Goal: Task Accomplishment & Management: Use online tool/utility

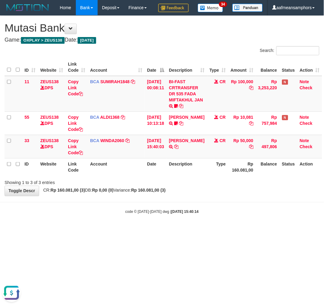
click at [170, 230] on body "Toggle navigation Home Bank Account List Load By Website Group [OXPLAY] ZEUS138…" at bounding box center [162, 115] width 324 height 230
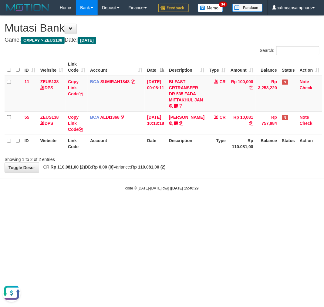
click at [183, 207] on html "Toggle navigation Home Bank Account List Load By Website Group [OXPLAY] ZEUS138…" at bounding box center [162, 103] width 324 height 207
drag, startPoint x: 189, startPoint y: 219, endPoint x: 196, endPoint y: 214, distance: 8.0
click at [190, 207] on body "Toggle navigation Home Bank Account List Load By Website Group [OXPLAY] ZEUS138…" at bounding box center [162, 103] width 324 height 207
click at [194, 207] on body "Toggle navigation Home Bank Account List Load By Website Group [OXPLAY] ZEUS138…" at bounding box center [162, 103] width 324 height 207
drag, startPoint x: 181, startPoint y: 240, endPoint x: 187, endPoint y: 234, distance: 8.2
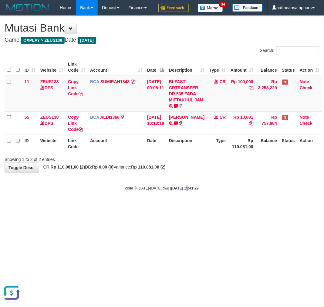
click at [180, 207] on html "Toggle navigation Home Bank Account List Load By Website Group [OXPLAY] ZEUS138…" at bounding box center [162, 103] width 324 height 207
drag, startPoint x: 223, startPoint y: 220, endPoint x: 225, endPoint y: 224, distance: 4.4
click at [217, 207] on html "Toggle navigation Home Bank Account List Load By Website Group [OXPLAY] ZEUS138…" at bounding box center [162, 103] width 324 height 207
click at [223, 207] on html "Toggle navigation Home Bank Account List Load By Website Group [OXPLAY] ZEUS138…" at bounding box center [162, 103] width 324 height 207
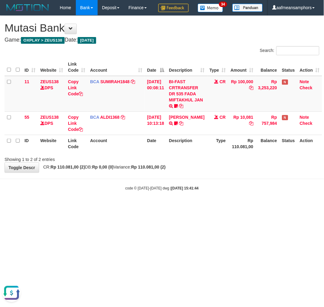
click at [197, 207] on html "Toggle navigation Home Bank Account List Load By Website Group [OXPLAY] ZEUS138…" at bounding box center [162, 103] width 324 height 207
click at [184, 207] on html "Toggle navigation Home Bank Account List Load By Website Group [OXPLAY] ZEUS138…" at bounding box center [162, 103] width 324 height 207
click at [187, 207] on html "Toggle navigation Home Bank Account List Load By Website Group [OXPLAY] ZEUS138…" at bounding box center [162, 103] width 324 height 207
click at [197, 207] on html "Toggle navigation Home Bank Account List Load By Website Group [OXPLAY] ZEUS138…" at bounding box center [162, 103] width 324 height 207
click at [244, 173] on div "**********" at bounding box center [162, 94] width 324 height 157
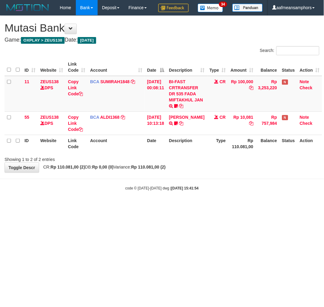
click at [232, 173] on div "**********" at bounding box center [162, 94] width 324 height 157
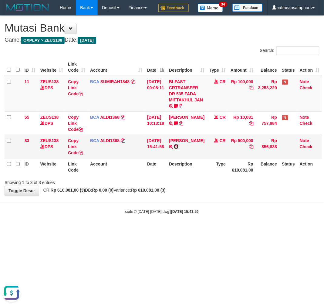
click at [179, 149] on icon at bounding box center [176, 147] width 4 height 4
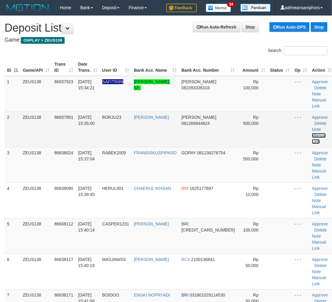
scroll to position [0, 4]
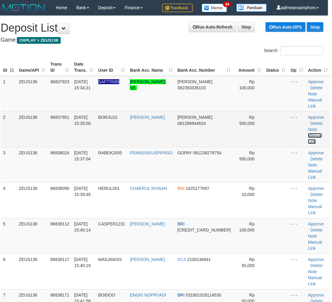
click at [308, 133] on link "Manual Link" at bounding box center [315, 138] width 14 height 11
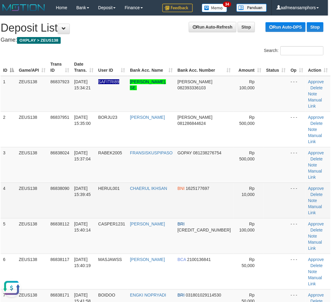
click at [103, 198] on td "HERUL001" at bounding box center [112, 201] width 32 height 36
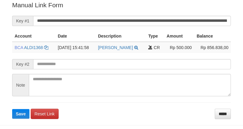
scroll to position [123, 0]
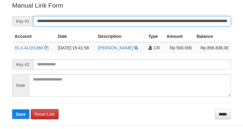
click at [92, 19] on input "**********" at bounding box center [132, 21] width 198 height 10
click at [12, 110] on button "Save" at bounding box center [20, 115] width 17 height 10
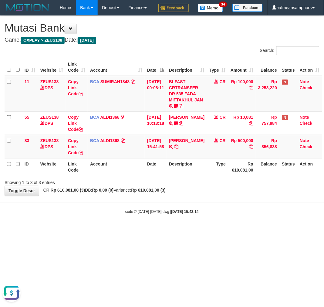
drag, startPoint x: 120, startPoint y: 207, endPoint x: 138, endPoint y: 202, distance: 18.7
click at [114, 193] on strong "Rp 0,00 (0)" at bounding box center [103, 190] width 22 height 5
drag, startPoint x: 138, startPoint y: 202, endPoint x: 323, endPoint y: 170, distance: 187.8
click at [139, 196] on div "**********" at bounding box center [162, 106] width 324 height 180
click at [238, 216] on body "Toggle navigation Home Bank Account List Load By Website Group [OXPLAY] ZEUS138…" at bounding box center [162, 115] width 324 height 230
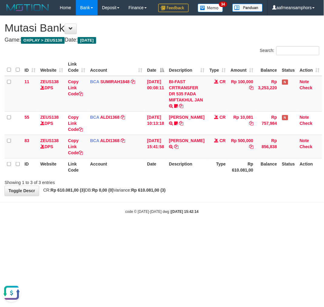
click at [238, 218] on body "Toggle navigation Home Bank Account List Load By Website Group [OXPLAY] ZEUS138…" at bounding box center [162, 115] width 324 height 230
drag, startPoint x: 265, startPoint y: 212, endPoint x: 224, endPoint y: 218, distance: 41.7
click at [224, 218] on body "Toggle navigation Home Bank Account List Load By Website Group [OXPLAY] ZEUS138…" at bounding box center [162, 115] width 324 height 230
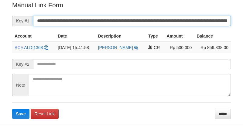
drag, startPoint x: 0, startPoint y: 0, endPoint x: 77, endPoint y: 22, distance: 80.4
click at [77, 22] on input "**********" at bounding box center [132, 21] width 198 height 10
click at [12, 109] on button "Save" at bounding box center [20, 114] width 17 height 10
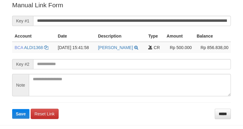
click at [74, 20] on input "**********" at bounding box center [132, 21] width 198 height 10
click at [12, 109] on button "Save" at bounding box center [20, 114] width 17 height 10
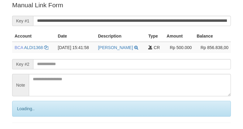
scroll to position [123, 0]
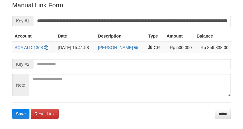
click at [73, 20] on input "**********" at bounding box center [132, 21] width 198 height 10
click at [12, 109] on button "Save" at bounding box center [20, 114] width 17 height 10
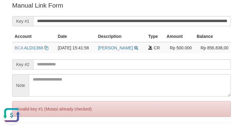
scroll to position [0, 0]
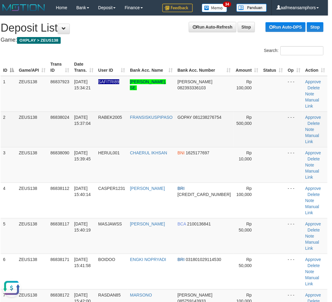
click at [272, 118] on td at bounding box center [273, 129] width 25 height 36
drag, startPoint x: 271, startPoint y: 118, endPoint x: 173, endPoint y: 116, distance: 98.2
click at [261, 118] on td at bounding box center [273, 129] width 25 height 36
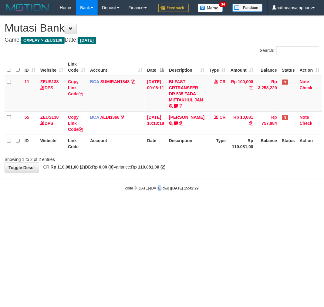
click at [158, 207] on html "Toggle navigation Home Bank Account List Load By Website Group [OXPLAY] ZEUS138…" at bounding box center [162, 103] width 324 height 207
click at [162, 207] on html "Toggle navigation Home Bank Account List Load By Website Group [OXPLAY] ZEUS138…" at bounding box center [162, 103] width 324 height 207
click at [168, 207] on html "Toggle navigation Home Bank Account List Load By Website Group [OXPLAY] ZEUS138…" at bounding box center [162, 103] width 324 height 207
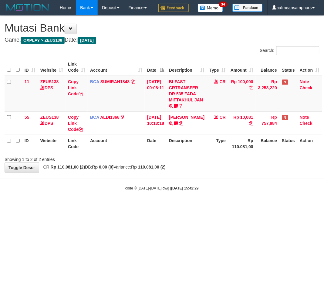
click at [187, 207] on html "Toggle navigation Home Bank Account List Load By Website Group [OXPLAY] ZEUS138…" at bounding box center [162, 103] width 324 height 207
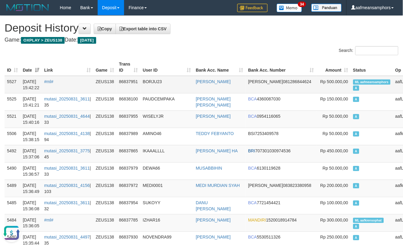
click at [166, 91] on td "BORJU23" at bounding box center [167, 85] width 53 height 18
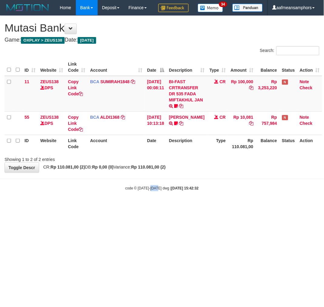
click at [150, 207] on html "Toggle navigation Home Bank Account List Load By Website Group [OXPLAY] ZEUS138…" at bounding box center [162, 103] width 324 height 207
click at [142, 207] on html "Toggle navigation Home Bank Account List Load By Website Group [OXPLAY] ZEUS138…" at bounding box center [162, 103] width 324 height 207
click at [157, 207] on html "Toggle navigation Home Bank Account List Load By Website Group [OXPLAY] ZEUS138…" at bounding box center [162, 103] width 324 height 207
click at [179, 207] on html "Toggle navigation Home Bank Account List Load By Website Group [OXPLAY] ZEUS138…" at bounding box center [162, 103] width 324 height 207
click at [183, 207] on html "Toggle navigation Home Bank Account List Load By Website Group [OXPLAY] ZEUS138…" at bounding box center [162, 103] width 324 height 207
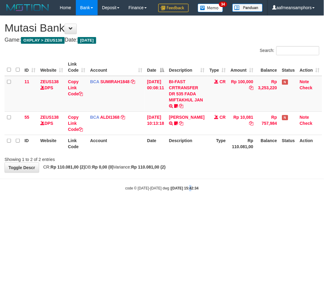
click at [183, 207] on html "Toggle navigation Home Bank Account List Load By Website Group [OXPLAY] ZEUS138…" at bounding box center [162, 103] width 324 height 207
click at [184, 207] on html "Toggle navigation Home Bank Account List Load By Website Group [OXPLAY] ZEUS138…" at bounding box center [162, 103] width 324 height 207
click at [186, 207] on html "Toggle navigation Home Bank Account List Load By Website Group [OXPLAY] ZEUS138…" at bounding box center [162, 103] width 324 height 207
click at [224, 207] on html "Toggle navigation Home Bank Account List Load By Website Group [OXPLAY] ZEUS138…" at bounding box center [162, 103] width 324 height 207
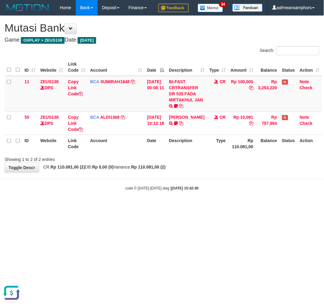
click at [221, 207] on html "Toggle navigation Home Bank Account List Load By Website Group [OXPLAY] ZEUS138…" at bounding box center [162, 103] width 324 height 207
drag, startPoint x: 223, startPoint y: 230, endPoint x: 298, endPoint y: 248, distance: 76.8
click at [223, 207] on html "Toggle navigation Home Bank Account List Load By Website Group [OXPLAY] ZEUS138…" at bounding box center [162, 103] width 324 height 207
click at [228, 207] on body "Toggle navigation Home Bank Account List Load By Website Group [OXPLAY] ZEUS138…" at bounding box center [162, 103] width 324 height 207
click at [219, 207] on body "Toggle navigation Home Bank Account List Load By Website Group [OXPLAY] ZEUS138…" at bounding box center [162, 103] width 324 height 207
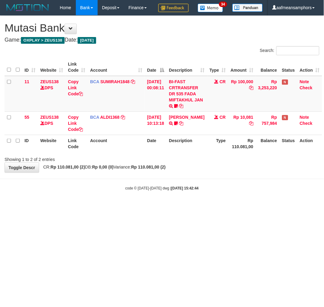
drag, startPoint x: 203, startPoint y: 209, endPoint x: 199, endPoint y: 213, distance: 5.2
click at [199, 207] on body "Toggle navigation Home Bank Account List Load By Website Group [OXPLAY] ZEUS138…" at bounding box center [162, 103] width 324 height 207
click at [201, 207] on body "Toggle navigation Home Bank Account List Load By Website Group [OXPLAY] ZEUS138…" at bounding box center [162, 103] width 324 height 207
drag, startPoint x: 0, startPoint y: 0, endPoint x: 196, endPoint y: 224, distance: 297.7
click at [196, 207] on html "Toggle navigation Home Bank Account List Load By Website Group [OXPLAY] ZEUS138…" at bounding box center [162, 103] width 324 height 207
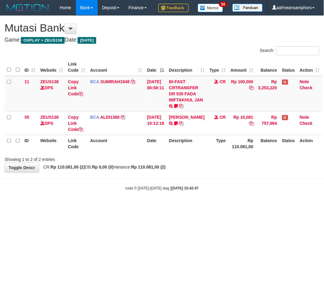
drag, startPoint x: 205, startPoint y: 223, endPoint x: 210, endPoint y: 224, distance: 4.9
click at [205, 207] on html "Toggle navigation Home Bank Account List Load By Website Group [OXPLAY] ZEUS138…" at bounding box center [162, 103] width 324 height 207
click at [198, 207] on body "Toggle navigation Home Bank Account List Load By Website Group [OXPLAY] ZEUS138…" at bounding box center [162, 103] width 324 height 207
click at [197, 191] on div "code © [DATE]-[DATE] dwg | [DATE] 15:42:49" at bounding box center [162, 188] width 324 height 6
click at [197, 191] on div "code © 2012-2018 dwg | 2025/08/31 15:42:51" at bounding box center [162, 188] width 324 height 6
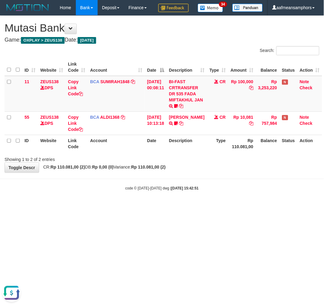
click at [195, 191] on strong "2025/08/31 15:42:51" at bounding box center [185, 189] width 27 height 4
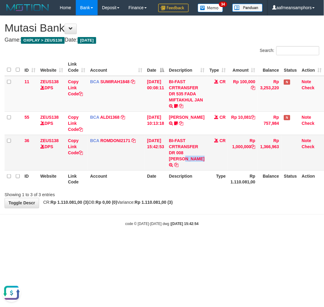
drag, startPoint x: 189, startPoint y: 170, endPoint x: 188, endPoint y: 180, distance: 9.7
click at [188, 170] on td "BI-FAST CRTRANSFER DR 008 REZA MOHAMMAD HASA" at bounding box center [187, 153] width 40 height 36
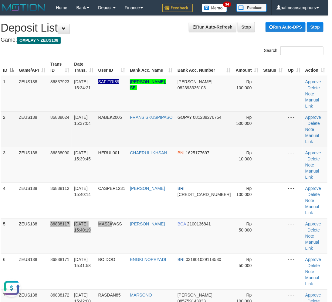
drag, startPoint x: 117, startPoint y: 203, endPoint x: 143, endPoint y: 128, distance: 79.0
click at [119, 218] on tr "5 ZEUS138 86838117 [DATE] 15:40:19 MASJAWSS [PERSON_NAME] BCA 2100136841 Rp 50,…" at bounding box center [164, 236] width 327 height 36
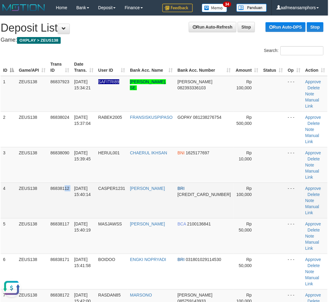
click at [61, 183] on tr "4 ZEUS138 86838112 [DATE] 15:40:14 CASPER1231 [PERSON_NAME] BRI [CREDIT_CARD_NU…" at bounding box center [164, 201] width 327 height 36
click at [73, 183] on td "[DATE] 15:40:14" at bounding box center [84, 201] width 24 height 36
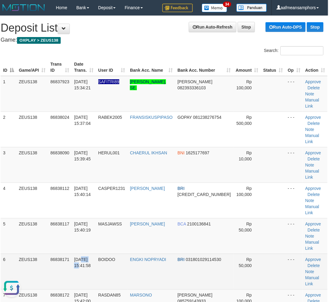
click at [92, 254] on td "31/08/2025 15:41:58" at bounding box center [84, 272] width 24 height 36
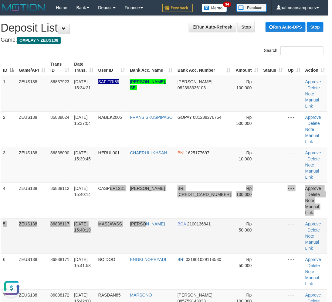
click at [156, 196] on tbody "1 ZEUS138 86837923 31/08/2025 15:34:21 SAFITRI89 ANDI HAERUDDIN, SE. DANA 08239…" at bounding box center [164, 200] width 327 height 249
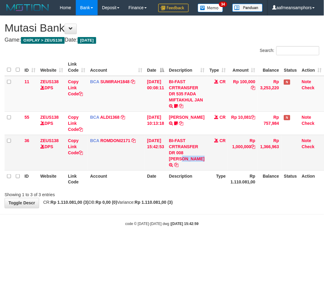
drag, startPoint x: 188, startPoint y: 169, endPoint x: 187, endPoint y: 177, distance: 8.3
click at [187, 170] on td "BI-FAST CRTRANSFER DR 008 [PERSON_NAME]" at bounding box center [187, 153] width 40 height 36
copy td "REZA MOHAMMAD HASA"
click at [203, 228] on body "Toggle navigation Home Bank Account List Load By Website Group [OXPLAY] ZEUS138…" at bounding box center [162, 121] width 324 height 242
drag, startPoint x: 203, startPoint y: 225, endPoint x: 270, endPoint y: 221, distance: 67.3
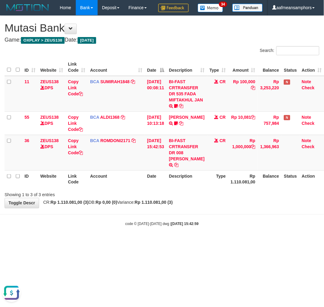
click at [202, 225] on body "Toggle navigation Home Bank Account List Load By Website Group [OXPLAY] ZEUS138…" at bounding box center [162, 121] width 324 height 242
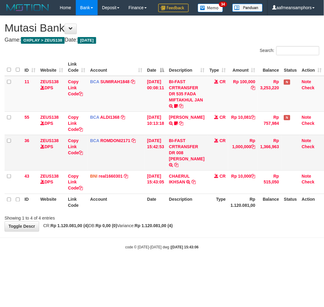
click at [238, 165] on td "Rp 1,000,000" at bounding box center [243, 153] width 30 height 36
copy td "1,000,000"
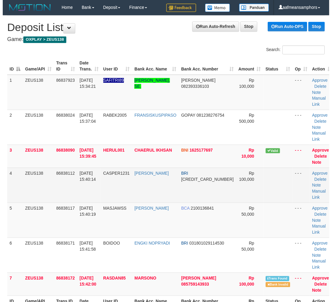
scroll to position [0, 4]
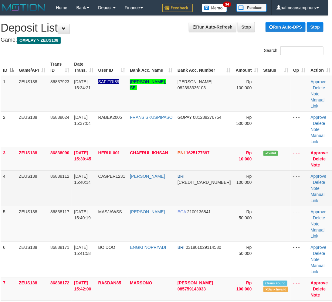
click at [129, 191] on tr "4 ZEUS138 86838112 [DATE] 15:40:14 CASPER1231 [PERSON_NAME] BRI [CREDIT_CARD_NU…" at bounding box center [167, 188] width 333 height 36
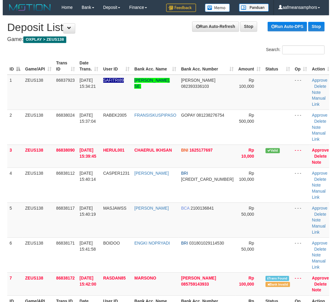
scroll to position [0, 4]
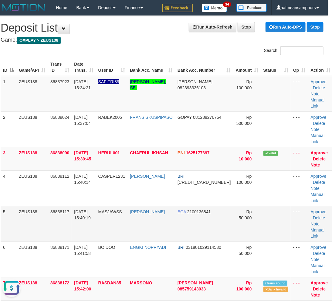
drag, startPoint x: 111, startPoint y: 219, endPoint x: 147, endPoint y: 227, distance: 36.7
click at [147, 227] on tr "5 ZEUS138 86838117 31/08/2025 15:40:19 MASJAWSS MUHAMMAD ARI IRAWA BCA 21001368…" at bounding box center [167, 224] width 333 height 36
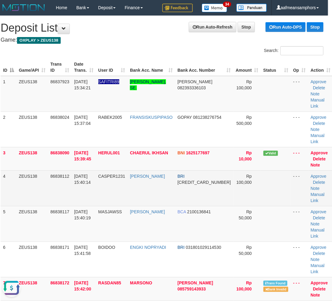
click at [122, 202] on td "CASPER1231" at bounding box center [112, 188] width 32 height 36
click at [121, 202] on td "CASPER1231" at bounding box center [112, 188] width 32 height 36
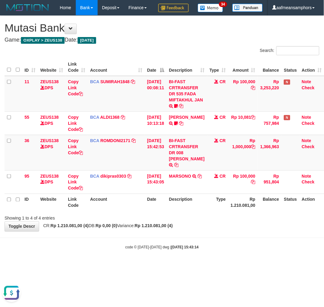
click at [189, 256] on body "Toggle navigation Home Bank Account List Load By Website Group [OXPLAY] ZEUS138…" at bounding box center [162, 133] width 324 height 266
drag, startPoint x: 187, startPoint y: 170, endPoint x: 181, endPoint y: 177, distance: 10.3
click at [181, 170] on td "BI-FAST CRTRANSFER DR 008 REZA MOHAMMAD HASA" at bounding box center [187, 153] width 40 height 36
copy td "REZA MOHAMMAD HA"
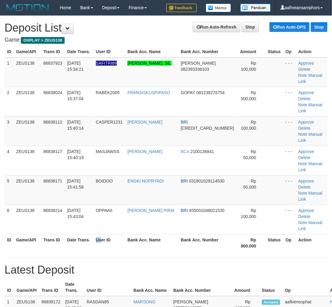
click at [102, 234] on th "User ID" at bounding box center [110, 242] width 32 height 17
click at [111, 234] on th "User ID" at bounding box center [110, 242] width 32 height 17
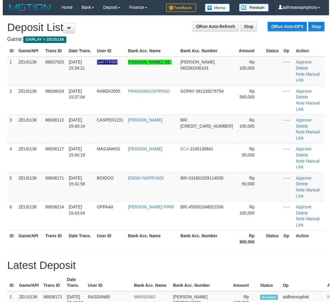
scroll to position [0, 4]
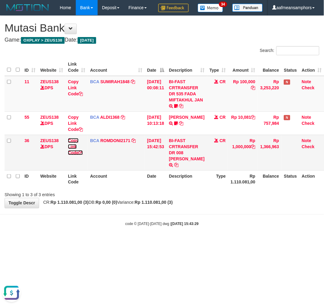
click at [74, 155] on link "Copy Link Code" at bounding box center [75, 146] width 15 height 17
click at [73, 155] on link "Copy Link Code" at bounding box center [75, 146] width 15 height 17
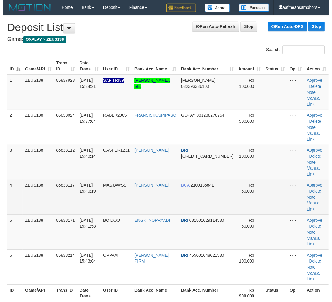
scroll to position [0, 4]
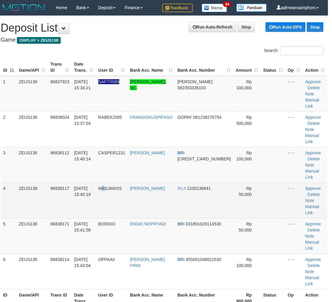
click at [106, 190] on td "MASJAWSS" at bounding box center [112, 201] width 32 height 36
click at [108, 190] on td "MASJAWSS" at bounding box center [112, 201] width 32 height 36
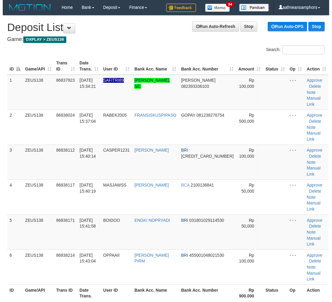
scroll to position [0, 4]
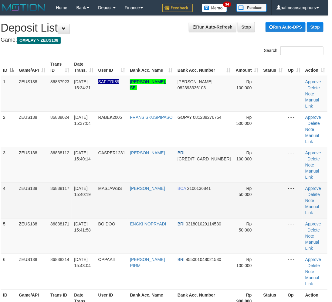
click at [105, 190] on td "MASJAWSS" at bounding box center [112, 201] width 32 height 36
click at [108, 188] on td "MASJAWSS" at bounding box center [112, 201] width 32 height 36
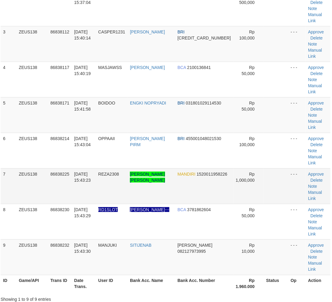
scroll to position [172, 4]
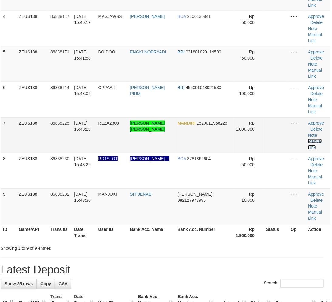
click at [308, 139] on link "Manual Link" at bounding box center [315, 144] width 14 height 11
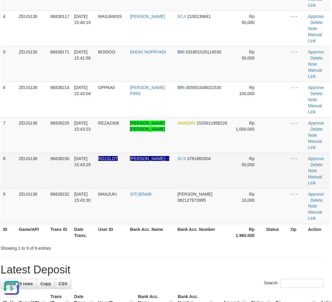
scroll to position [0, 0]
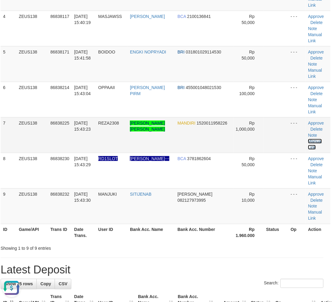
click at [308, 140] on link "Manual Link" at bounding box center [315, 144] width 14 height 11
click at [308, 139] on link "Manual Link" at bounding box center [315, 144] width 14 height 11
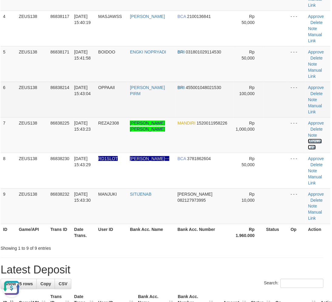
click at [308, 139] on link "Manual Link" at bounding box center [315, 144] width 14 height 11
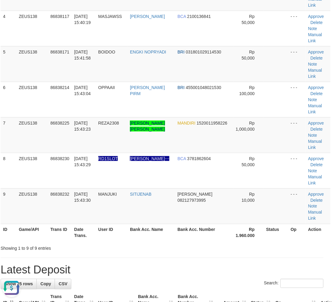
click at [151, 275] on h1 "Latest Deposit" at bounding box center [162, 270] width 323 height 12
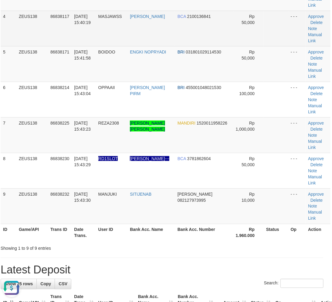
scroll to position [1, 4]
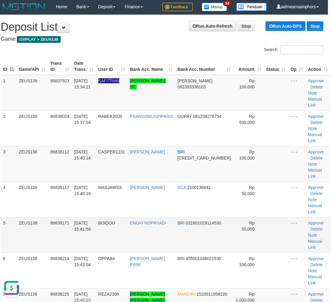
click at [132, 223] on tr "5 ZEUS138 86838171 31/08/2025 15:41:58 BOIDOO ENGKI NOPRYADI BRI 03180102911453…" at bounding box center [166, 235] width 330 height 36
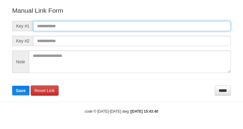
scroll to position [67, 0]
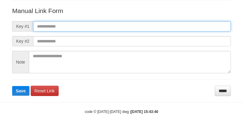
click at [156, 24] on input "text" at bounding box center [132, 26] width 198 height 10
paste input "**********"
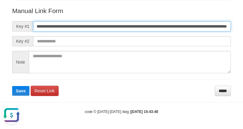
scroll to position [0, 0]
type input "**********"
click at [12, 86] on button "Save" at bounding box center [20, 91] width 17 height 10
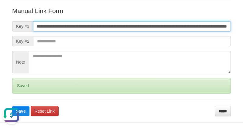
click at [12, 107] on button "Save" at bounding box center [20, 112] width 17 height 10
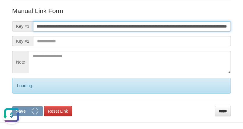
click at [12, 107] on button "Save" at bounding box center [27, 112] width 31 height 10
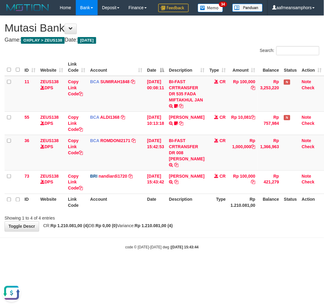
drag, startPoint x: 201, startPoint y: 260, endPoint x: 197, endPoint y: 225, distance: 34.7
click at [201, 250] on div "code © 2012-2018 dwg | 2025/08/31 15:43:44" at bounding box center [162, 247] width 324 height 6
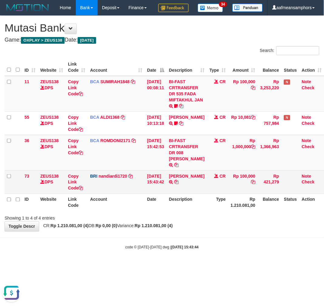
click at [195, 194] on td "MUHAMMAD SYAIP TRANSFER NBMB MUHAMMAD SYAIP TO NANDI ARDIANSYAH" at bounding box center [187, 181] width 40 height 23
click at [179, 184] on icon at bounding box center [176, 182] width 4 height 4
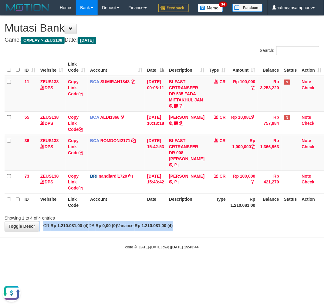
click at [231, 231] on div "**********" at bounding box center [162, 124] width 324 height 216
drag, startPoint x: 226, startPoint y: 239, endPoint x: 324, endPoint y: 224, distance: 98.4
click at [226, 231] on div "**********" at bounding box center [162, 124] width 324 height 216
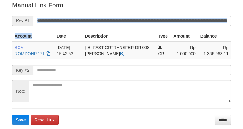
scroll to position [123, 0]
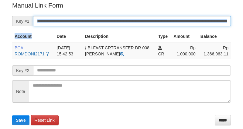
click at [135, 17] on input "**********" at bounding box center [132, 21] width 198 height 10
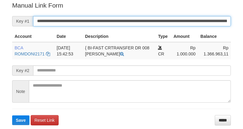
click at [135, 17] on input "**********" at bounding box center [132, 21] width 198 height 10
click at [12, 116] on button "Save" at bounding box center [20, 121] width 17 height 10
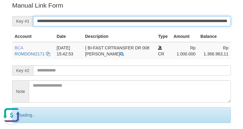
scroll to position [0, 0]
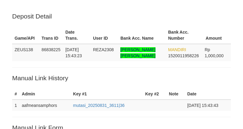
scroll to position [123, 0]
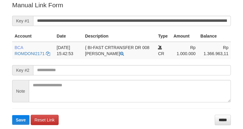
click at [133, 26] on form "**********" at bounding box center [121, 63] width 219 height 125
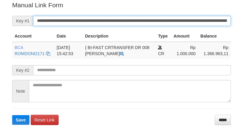
click at [132, 19] on input "**********" at bounding box center [132, 21] width 198 height 10
click at [12, 115] on button "Save" at bounding box center [20, 120] width 17 height 10
click at [132, 19] on input "**********" at bounding box center [132, 21] width 198 height 10
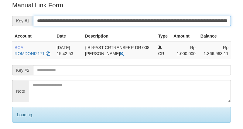
scroll to position [123, 0]
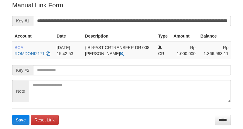
click at [136, 24] on input "**********" at bounding box center [132, 21] width 198 height 10
click at [12, 115] on button "Save" at bounding box center [20, 120] width 17 height 10
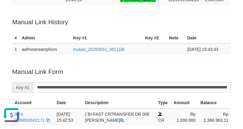
scroll to position [0, 0]
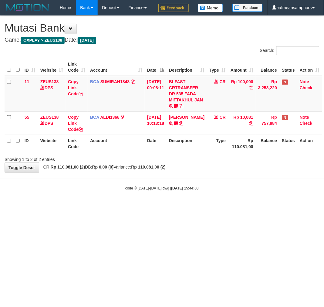
drag, startPoint x: 0, startPoint y: 0, endPoint x: 207, endPoint y: 239, distance: 316.2
click at [200, 207] on html "Toggle navigation Home Bank Account List Load By Website Group [OXPLAY] ZEUS138…" at bounding box center [162, 103] width 324 height 207
drag, startPoint x: 207, startPoint y: 239, endPoint x: 206, endPoint y: 244, distance: 4.6
click at [205, 207] on html "Toggle navigation Home Bank Account List Load By Website Group [OXPLAY] ZEUS138…" at bounding box center [162, 103] width 324 height 207
drag, startPoint x: 115, startPoint y: 237, endPoint x: 121, endPoint y: 236, distance: 6.1
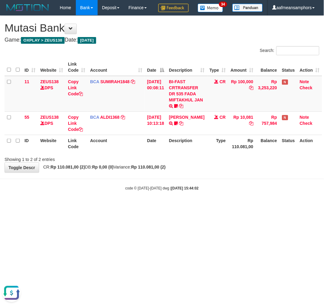
click at [114, 207] on html "Toggle navigation Home Bank Account List Load By Website Group [OXPLAY] ZEUS138…" at bounding box center [162, 103] width 324 height 207
click at [141, 207] on html "Toggle navigation Home Bank Account List Load By Website Group [OXPLAY] ZEUS138…" at bounding box center [162, 103] width 324 height 207
click at [148, 207] on html "Toggle navigation Home Bank Account List Load By Website Group [OXPLAY] ZEUS138…" at bounding box center [162, 103] width 324 height 207
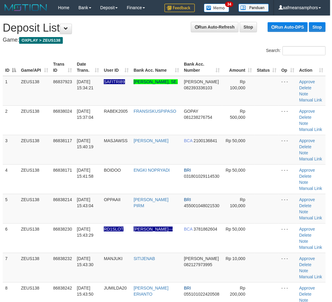
scroll to position [0, 1]
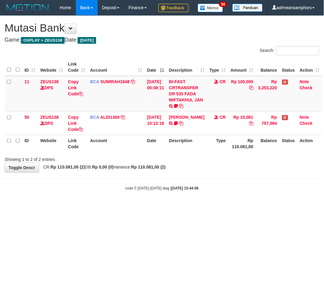
click at [220, 207] on body "Toggle navigation Home Bank Account List Load By Website Group [OXPLAY] ZEUS138…" at bounding box center [162, 103] width 324 height 207
click at [216, 207] on body "Toggle navigation Home Bank Account List Load By Website Group [OXPLAY] ZEUS138…" at bounding box center [162, 103] width 324 height 207
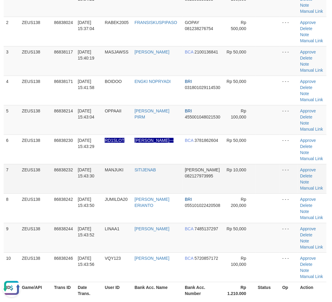
scroll to position [101, 1]
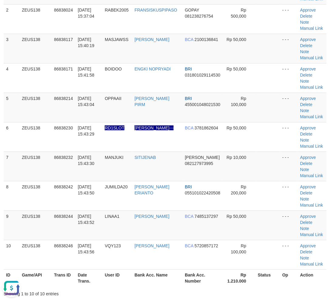
click at [99, 177] on td "31/08/2025 15:43:30" at bounding box center [88, 166] width 27 height 29
click at [139, 212] on td "LINA" at bounding box center [157, 225] width 50 height 29
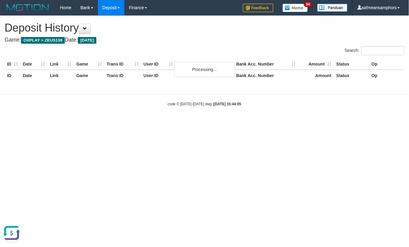
click at [186, 85] on div "**********" at bounding box center [204, 52] width 409 height 72
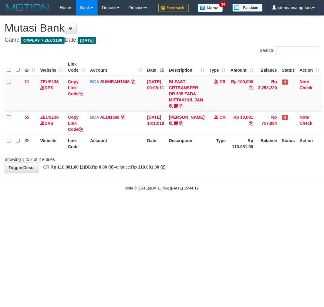
click at [172, 191] on strong "[DATE] 15:44:12" at bounding box center [185, 189] width 27 height 4
click at [162, 191] on small "code © [DATE]-[DATE] dwg | [DATE] 15:44:12" at bounding box center [162, 189] width 74 height 4
click at [153, 207] on body "Toggle navigation Home Bank Account List Load By Website Group [OXPLAY] ZEUS138…" at bounding box center [162, 103] width 324 height 207
click at [155, 207] on body "Toggle navigation Home Bank Account List Load By Website Group [OXPLAY] ZEUS138…" at bounding box center [162, 103] width 324 height 207
drag, startPoint x: 155, startPoint y: 210, endPoint x: 161, endPoint y: 206, distance: 7.2
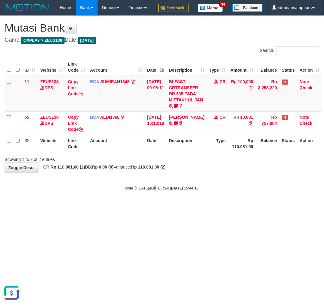
click at [155, 207] on body "Toggle navigation Home Bank Account List Load By Website Group [OXPLAY] ZEUS138…" at bounding box center [162, 103] width 324 height 207
click at [160, 207] on body "Toggle navigation Home Bank Account List Load By Website Group [OXPLAY] ZEUS138…" at bounding box center [162, 103] width 324 height 207
click at [161, 191] on div "code © 2012-2018 dwg | 2025/08/31 15:44:15" at bounding box center [162, 188] width 324 height 6
click at [172, 191] on strong "2025/08/31 15:44:15" at bounding box center [185, 189] width 27 height 4
drag, startPoint x: 168, startPoint y: 203, endPoint x: 177, endPoint y: 202, distance: 8.9
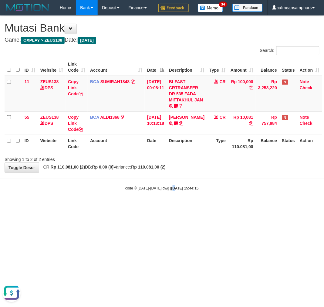
click at [172, 191] on strong "2025/08/31 15:44:15" at bounding box center [185, 189] width 27 height 4
click at [178, 191] on strong "2025/08/31 15:44:15" at bounding box center [185, 189] width 27 height 4
drag, startPoint x: 178, startPoint y: 202, endPoint x: 181, endPoint y: 204, distance: 3.9
click at [176, 191] on strong "2025/08/31 15:44:15" at bounding box center [185, 189] width 27 height 4
drag, startPoint x: 181, startPoint y: 205, endPoint x: 186, endPoint y: 208, distance: 6.1
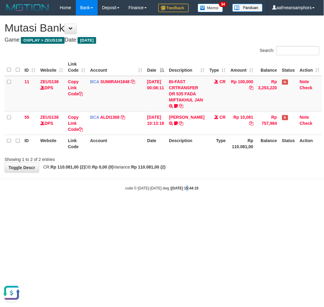
click at [180, 191] on div "code © 2012-2018 dwg | 2025/08/31 15:44:15" at bounding box center [162, 188] width 324 height 6
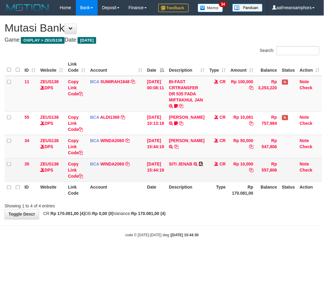
click at [199, 166] on icon at bounding box center [201, 164] width 4 height 4
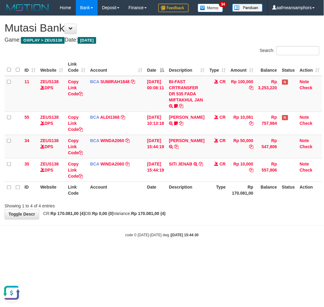
click at [177, 245] on body "Toggle navigation Home Bank Account List Load By Website Group [OXPLAY] ZEUS138…" at bounding box center [162, 126] width 324 height 253
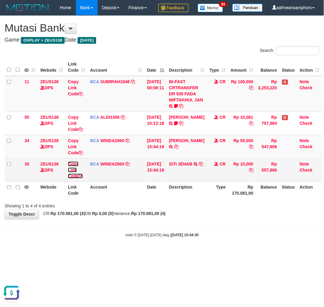
click at [71, 179] on link "Copy Link Code" at bounding box center [75, 170] width 15 height 17
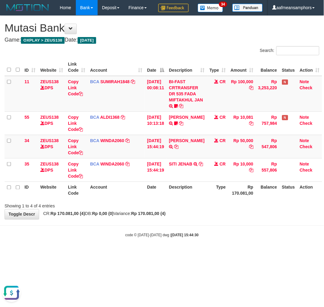
scroll to position [83, 0]
click at [170, 219] on div "**********" at bounding box center [162, 118] width 324 height 204
click at [174, 149] on icon at bounding box center [176, 147] width 4 height 4
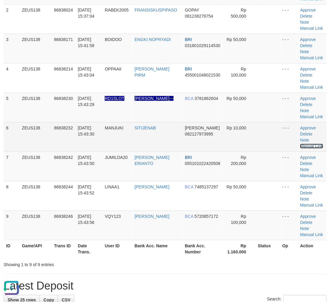
click at [309, 146] on link "Manual Link" at bounding box center [311, 146] width 23 height 5
click at [312, 145] on link "Manual Link" at bounding box center [311, 146] width 23 height 5
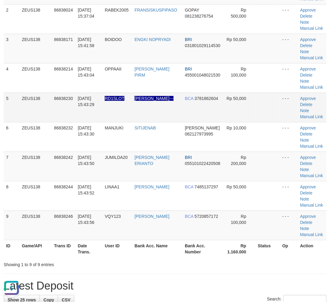
click at [135, 119] on td "[PERSON_NAME]---" at bounding box center [157, 107] width 50 height 29
click at [136, 119] on td "[PERSON_NAME]---" at bounding box center [157, 107] width 50 height 29
click at [125, 164] on td "JUMILDA20" at bounding box center [117, 166] width 30 height 29
click at [128, 166] on td "JUMILDA20" at bounding box center [117, 166] width 30 height 29
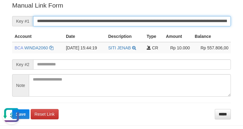
click at [159, 19] on input "**********" at bounding box center [132, 21] width 198 height 10
paste input "*"
type input "**********"
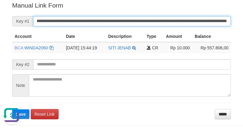
click at [12, 110] on button "Save" at bounding box center [20, 115] width 17 height 10
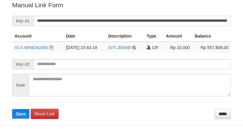
click at [154, 17] on input "**********" at bounding box center [132, 21] width 198 height 10
click at [12, 109] on button "Save" at bounding box center [20, 114] width 17 height 10
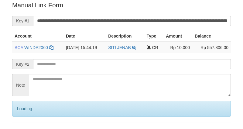
scroll to position [123, 0]
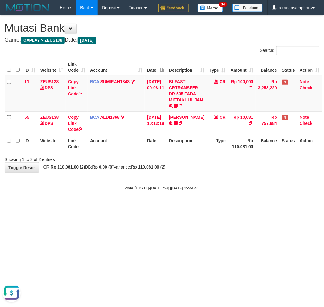
click at [174, 207] on html "Toggle navigation Home Bank Account List Load By Website Group [OXPLAY] ZEUS138…" at bounding box center [162, 103] width 324 height 207
click at [189, 207] on html "Toggle navigation Home Bank Account List Load By Website Group [OXPLAY] ZEUS138…" at bounding box center [162, 103] width 324 height 207
click at [195, 207] on html "Toggle navigation Home Bank Account List Load By Website Group [OXPLAY] ZEUS138…" at bounding box center [162, 103] width 324 height 207
click at [140, 173] on div "**********" at bounding box center [162, 94] width 324 height 157
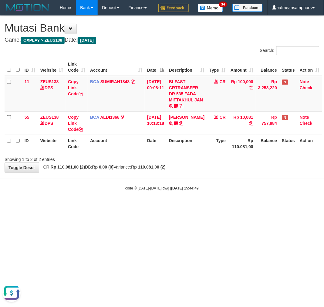
click at [139, 173] on div "**********" at bounding box center [162, 94] width 324 height 157
click at [138, 163] on div "Showing 1 to 2 of 2 entries" at bounding box center [162, 158] width 324 height 9
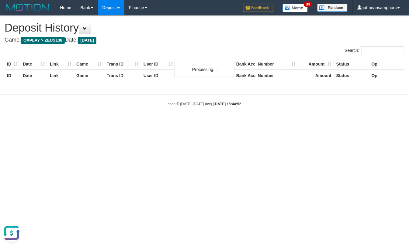
click at [62, 97] on body "Toggle navigation Home Bank Account List Load By Website Group [OXPLAY] ZEUS138…" at bounding box center [204, 61] width 409 height 122
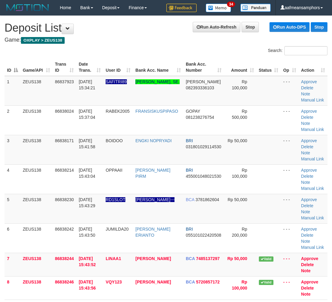
scroll to position [101, 1]
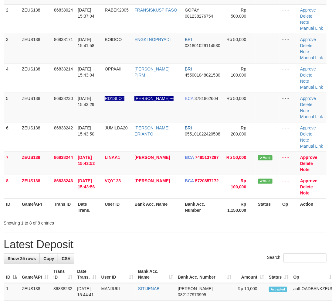
click at [101, 225] on div "Showing 1 to 8 of 8 entries" at bounding box center [68, 222] width 129 height 9
click at [106, 220] on div "Showing 1 to 8 of 8 entries" at bounding box center [68, 222] width 129 height 9
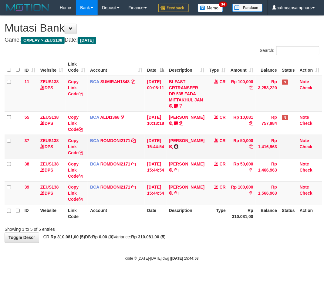
click at [179, 149] on icon at bounding box center [176, 147] width 4 height 4
click at [74, 155] on link "Copy Link Code" at bounding box center [75, 146] width 15 height 17
click at [199, 222] on th "Description" at bounding box center [187, 213] width 40 height 17
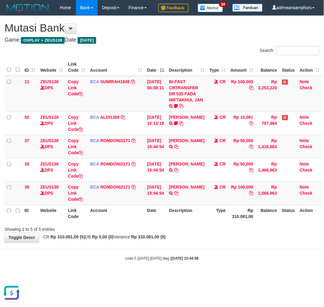
click at [199, 222] on th "Description" at bounding box center [187, 213] width 40 height 17
click at [192, 222] on th "Description" at bounding box center [187, 213] width 40 height 17
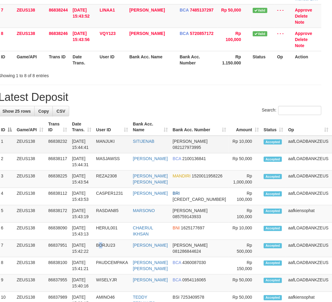
drag, startPoint x: 104, startPoint y: 250, endPoint x: 175, endPoint y: 137, distance: 133.6
click at [105, 250] on td "BORJU23" at bounding box center [112, 248] width 37 height 17
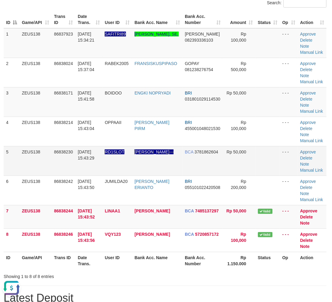
click at [306, 166] on td "Approve [GEOGRAPHIC_DATA] Note Manual Link" at bounding box center [312, 160] width 29 height 29
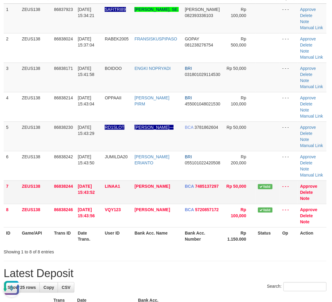
scroll to position [115, 1]
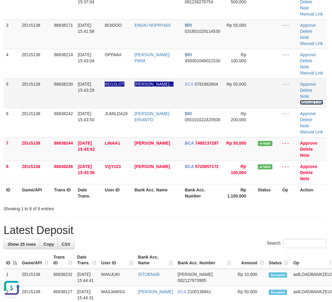
click at [312, 102] on link "Manual Link" at bounding box center [311, 102] width 23 height 5
click at [307, 102] on link "Manual Link" at bounding box center [311, 102] width 23 height 5
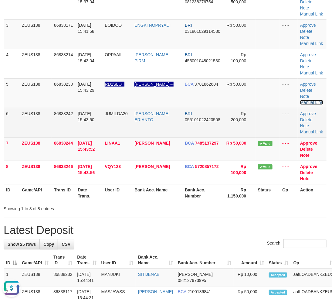
click at [300, 100] on link "Manual Link" at bounding box center [311, 102] width 23 height 5
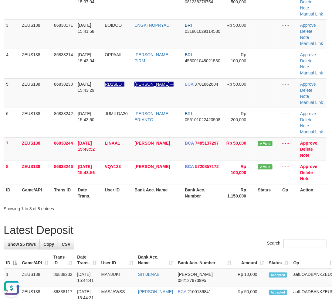
click at [135, 218] on hr at bounding box center [165, 218] width 323 height 0
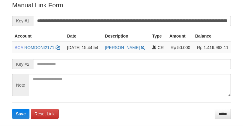
scroll to position [123, 0]
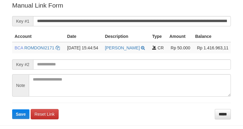
drag, startPoint x: 153, startPoint y: 13, endPoint x: 149, endPoint y: 19, distance: 7.0
click at [153, 13] on form "**********" at bounding box center [121, 60] width 219 height 118
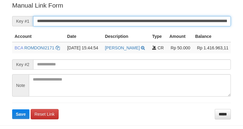
click at [149, 19] on input "**********" at bounding box center [132, 21] width 198 height 10
paste input "text"
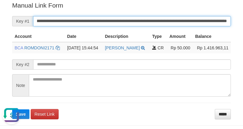
type input "**********"
click at [12, 110] on button "Save" at bounding box center [20, 115] width 17 height 10
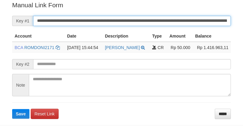
scroll to position [123, 0]
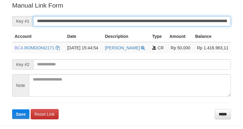
click at [133, 18] on input "**********" at bounding box center [132, 21] width 198 height 10
click at [12, 110] on button "Save" at bounding box center [20, 115] width 17 height 10
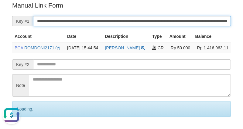
scroll to position [0, 0]
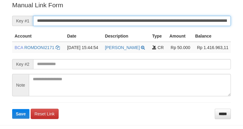
click at [128, 21] on input "**********" at bounding box center [132, 21] width 198 height 10
click at [12, 109] on button "Save" at bounding box center [20, 114] width 17 height 10
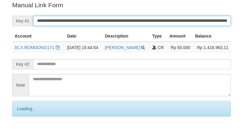
scroll to position [123, 0]
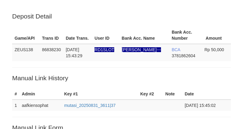
scroll to position [123, 0]
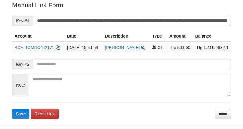
click at [12, 109] on button "Save" at bounding box center [20, 114] width 17 height 10
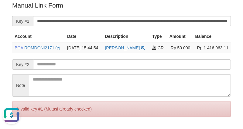
scroll to position [0, 0]
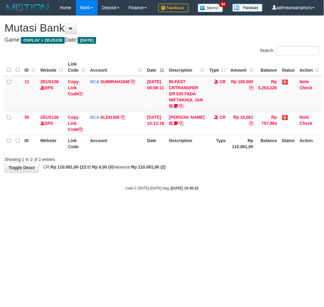
drag, startPoint x: 220, startPoint y: 198, endPoint x: 227, endPoint y: 198, distance: 6.4
click at [219, 198] on body "Toggle navigation Home Bank Account List Load By Website Group [OXPLAY] ZEUS138…" at bounding box center [162, 103] width 324 height 207
click at [224, 197] on body "Toggle navigation Home Bank Account List Load By Website Group [OXPLAY] ZEUS138…" at bounding box center [162, 103] width 324 height 207
drag, startPoint x: 224, startPoint y: 197, endPoint x: 221, endPoint y: 196, distance: 3.1
click at [224, 197] on body "Toggle navigation Home Bank Account List Load By Website Group [OXPLAY] ZEUS138…" at bounding box center [162, 103] width 324 height 207
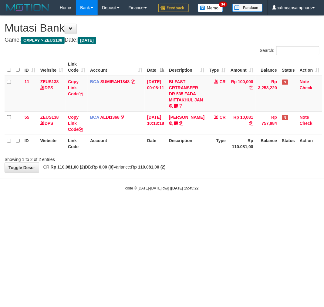
drag, startPoint x: 221, startPoint y: 196, endPoint x: 268, endPoint y: 200, distance: 47.5
click at [221, 197] on body "Toggle navigation Home Bank Account List Load By Website Group [OXPLAY] ZEUS138…" at bounding box center [162, 103] width 324 height 207
click at [209, 191] on div "code © 2012-2018 dwg | 2025/08/31 15:45:22" at bounding box center [162, 188] width 324 height 6
drag, startPoint x: 210, startPoint y: 205, endPoint x: 223, endPoint y: 207, distance: 13.2
click at [212, 191] on div "code © 2012-2018 dwg | 2025/08/31 15:45:22" at bounding box center [162, 188] width 324 height 6
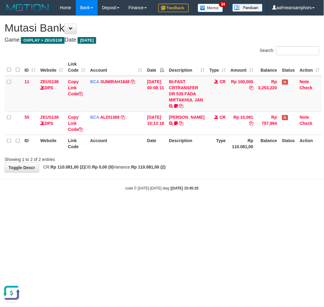
click at [158, 207] on html "Toggle navigation Home Bank Account List Load By Website Group [OXPLAY] ZEUS138…" at bounding box center [162, 103] width 324 height 207
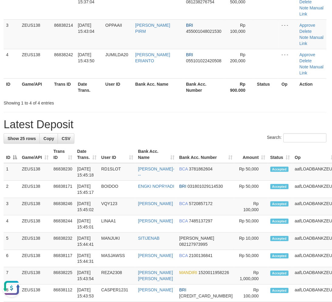
click at [156, 110] on div "**********" at bounding box center [165, 268] width 332 height 736
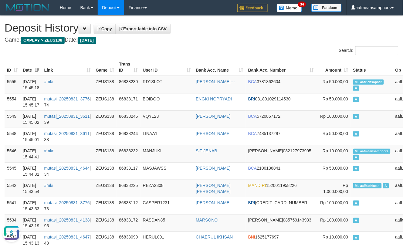
drag, startPoint x: 236, startPoint y: 34, endPoint x: 190, endPoint y: 31, distance: 46.6
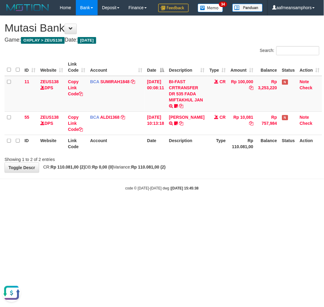
click at [218, 207] on html "Toggle navigation Home Bank Account List Load By Website Group [OXPLAY] ZEUS138…" at bounding box center [162, 103] width 324 height 207
click at [229, 207] on html "Toggle navigation Home Bank Account List Load By Website Group [OXPLAY] ZEUS138…" at bounding box center [162, 103] width 324 height 207
click at [233, 207] on html "Toggle navigation Home Bank Account List Load By Website Group [OXPLAY] ZEUS138…" at bounding box center [162, 103] width 324 height 207
click at [228, 207] on html "Toggle navigation Home Bank Account List Load By Website Group [OXPLAY] ZEUS138…" at bounding box center [162, 103] width 324 height 207
click at [194, 207] on html "Toggle navigation Home Bank Account List Load By Website Group [OXPLAY] ZEUS138…" at bounding box center [162, 103] width 324 height 207
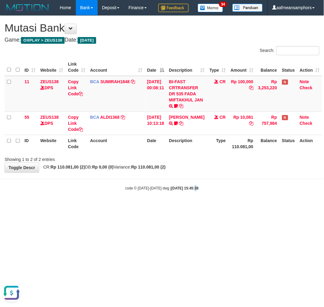
click at [189, 207] on body "Toggle navigation Home Bank Account List Load By Website Group [OXPLAY] ZEUS138…" at bounding box center [162, 103] width 324 height 207
drag, startPoint x: 194, startPoint y: 216, endPoint x: 197, endPoint y: 217, distance: 3.3
click at [197, 207] on body "Toggle navigation Home Bank Account List Load By Website Group [OXPLAY] ZEUS138…" at bounding box center [162, 103] width 324 height 207
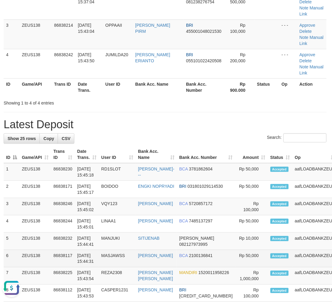
drag, startPoint x: 106, startPoint y: 270, endPoint x: 90, endPoint y: 260, distance: 18.9
click at [108, 271] on td "REZA2308" at bounding box center [117, 275] width 37 height 17
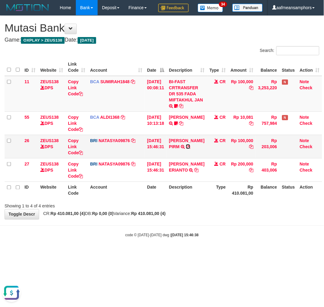
click at [190, 149] on icon at bounding box center [188, 147] width 4 height 4
drag, startPoint x: 204, startPoint y: 243, endPoint x: 217, endPoint y: 245, distance: 12.6
click at [204, 244] on body "Toggle navigation Home Bank Account List Load By Website Group [OXPLAY] ZEUS138…" at bounding box center [162, 126] width 324 height 253
click at [216, 245] on body "Toggle navigation Home Bank Account List Load By Website Group [OXPLAY] ZEUS138…" at bounding box center [162, 126] width 324 height 253
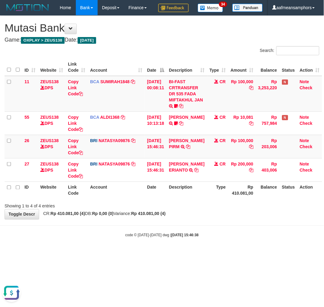
drag, startPoint x: 216, startPoint y: 245, endPoint x: 224, endPoint y: 239, distance: 10.2
click at [214, 245] on body "Toggle navigation Home Bank Account List Load By Website Group [OXPLAY] ZEUS138…" at bounding box center [162, 126] width 324 height 253
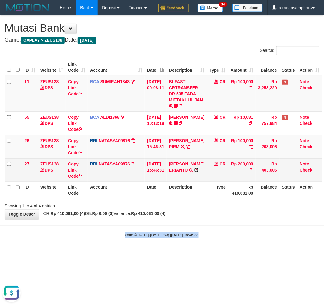
click at [199, 172] on icon at bounding box center [197, 170] width 4 height 4
copy body "code © 2012-2018 dwg | 2025/08/31 15:46:38 × Memo Message Belum Dibaca 34 Semua…"
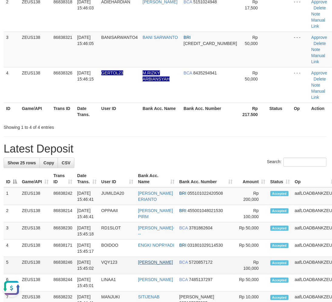
click at [294, 116] on div "**********" at bounding box center [165, 280] width 332 height 761
drag, startPoint x: 294, startPoint y: 116, endPoint x: 175, endPoint y: 128, distance: 119.7
click at [286, 118] on div "**********" at bounding box center [165, 280] width 332 height 761
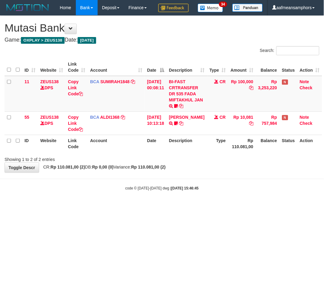
drag, startPoint x: 231, startPoint y: 226, endPoint x: 229, endPoint y: 231, distance: 5.4
click at [228, 207] on html "Toggle navigation Home Bank Account List Load By Website Group [OXPLAY] ZEUS138…" at bounding box center [162, 103] width 324 height 207
click at [179, 207] on html "Toggle navigation Home Bank Account List Load By Website Group [OXPLAY] ZEUS138…" at bounding box center [162, 103] width 324 height 207
click at [192, 207] on html "Toggle navigation Home Bank Account List Load By Website Group [OXPLAY] ZEUS138…" at bounding box center [162, 103] width 324 height 207
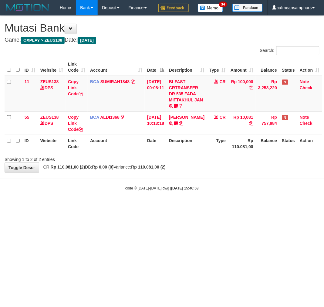
click at [192, 207] on html "Toggle navigation Home Bank Account List Load By Website Group [OXPLAY] ZEUS138…" at bounding box center [162, 103] width 324 height 207
click at [198, 207] on html "Toggle navigation Home Bank Account List Load By Website Group [OXPLAY] ZEUS138…" at bounding box center [162, 103] width 324 height 207
click at [192, 207] on body "Toggle navigation Home Bank Account List Load By Website Group [OXPLAY] ZEUS138…" at bounding box center [162, 103] width 324 height 207
click at [197, 199] on body "Toggle navigation Home Bank Account List Load By Website Group [OXPLAY] ZEUS138…" at bounding box center [162, 103] width 324 height 207
click at [197, 198] on body "Toggle navigation Home Bank Account List Load By Website Group [OXPLAY] ZEUS138…" at bounding box center [162, 103] width 324 height 207
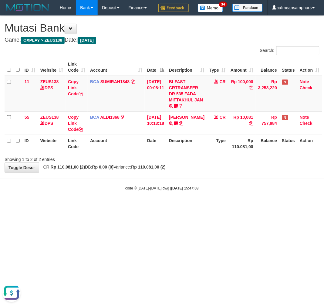
click at [193, 207] on body "Toggle navigation Home Bank Account List Load By Website Group [OXPLAY] ZEUS138…" at bounding box center [162, 103] width 324 height 207
drag, startPoint x: 207, startPoint y: 211, endPoint x: 213, endPoint y: 209, distance: 5.5
click at [207, 207] on body "Toggle navigation Home Bank Account List Load By Website Group [OXPLAY] ZEUS138…" at bounding box center [162, 103] width 324 height 207
click at [210, 207] on body "Toggle navigation Home Bank Account List Load By Website Group [OXPLAY] ZEUS138…" at bounding box center [162, 103] width 324 height 207
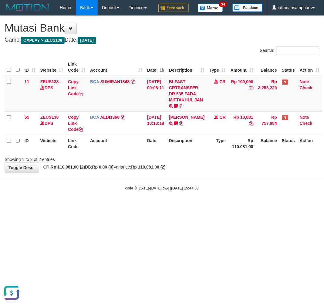
click at [206, 207] on body "Toggle navigation Home Bank Account List Load By Website Group [OXPLAY] ZEUS138…" at bounding box center [162, 103] width 324 height 207
click at [205, 207] on body "Toggle navigation Home Bank Account List Load By Website Group [OXPLAY] ZEUS138…" at bounding box center [162, 103] width 324 height 207
click at [207, 207] on body "Toggle navigation Home Bank Account List Load By Website Group [OXPLAY] ZEUS138…" at bounding box center [162, 103] width 324 height 207
click at [206, 207] on body "Toggle navigation Home Bank Account List Load By Website Group [OXPLAY] ZEUS138…" at bounding box center [162, 103] width 324 height 207
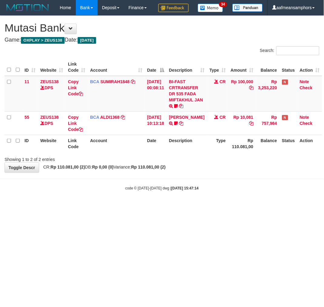
click at [207, 207] on body "Toggle navigation Home Bank Account List Load By Website Group [OXPLAY] ZEUS138…" at bounding box center [162, 103] width 324 height 207
click at [206, 207] on body "Toggle navigation Home Bank Account List Load By Website Group [OXPLAY] ZEUS138…" at bounding box center [162, 103] width 324 height 207
click at [207, 207] on body "Toggle navigation Home Bank Account List Load By Website Group [OXPLAY] ZEUS138…" at bounding box center [162, 103] width 324 height 207
drag, startPoint x: 224, startPoint y: 252, endPoint x: 228, endPoint y: 246, distance: 7.1
click at [223, 207] on html "Toggle navigation Home Bank Account List Load By Website Group [OXPLAY] ZEUS138…" at bounding box center [162, 103] width 324 height 207
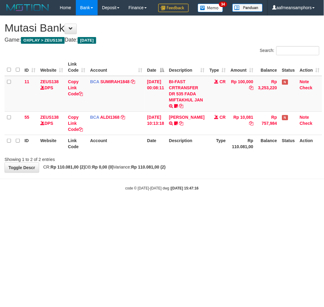
click at [236, 207] on html "Toggle navigation Home Bank Account List Load By Website Group [OXPLAY] ZEUS138…" at bounding box center [162, 103] width 324 height 207
click at [238, 207] on html "Toggle navigation Home Bank Account List Load By Website Group [OXPLAY] ZEUS138…" at bounding box center [162, 103] width 324 height 207
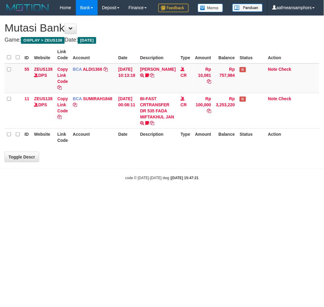
drag, startPoint x: 0, startPoint y: 0, endPoint x: 242, endPoint y: 238, distance: 339.0
click at [242, 196] on html "Toggle navigation Home Bank Account List Load By Website Group [OXPLAY] ZEUS138…" at bounding box center [162, 98] width 324 height 196
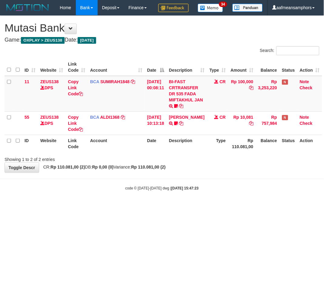
click at [257, 207] on html "Toggle navigation Home Bank Account List Load By Website Group [OXPLAY] ZEUS138…" at bounding box center [162, 103] width 324 height 207
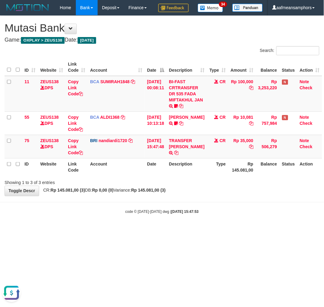
click at [250, 230] on body "Toggle navigation Home Bank Account List Load By Website Group [OXPLAY] ZEUS138…" at bounding box center [162, 115] width 324 height 230
click at [243, 215] on div "code © 2012-2018 dwg | 2025/08/31 15:47:53" at bounding box center [162, 212] width 324 height 6
click at [177, 149] on link "TRANSFER [PERSON_NAME]" at bounding box center [187, 143] width 36 height 11
click at [181, 149] on link "TRANSFER DANA" at bounding box center [187, 143] width 36 height 11
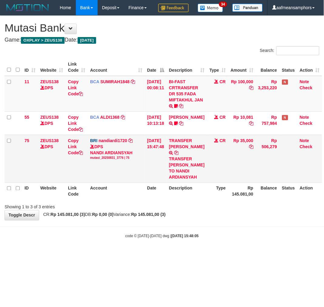
click at [186, 176] on div "TRANSFER DANA SUHARDJONO TO NANDI ARDIANSYAH" at bounding box center [187, 168] width 36 height 24
click at [186, 176] on div "TRANSFER [PERSON_NAME] TO NANDI ARDIANSYAH" at bounding box center [187, 168] width 36 height 24
click at [187, 180] on div "TRANSFER [PERSON_NAME] TO NANDI ARDIANSYAH" at bounding box center [187, 168] width 36 height 24
copy div "SUHARDJONO"
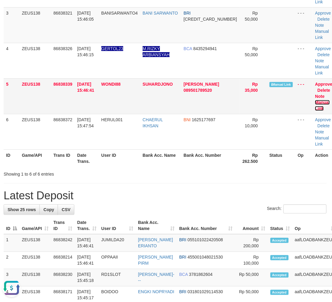
click at [315, 101] on link "Manual Link" at bounding box center [322, 105] width 15 height 11
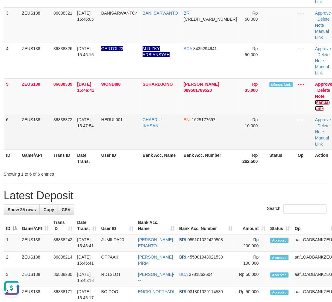
click at [315, 100] on link "Manual Link" at bounding box center [322, 105] width 15 height 11
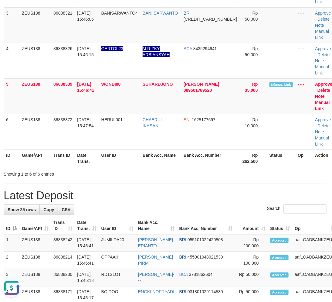
drag, startPoint x: 120, startPoint y: 156, endPoint x: 122, endPoint y: 160, distance: 4.4
click at [119, 161] on th "User ID" at bounding box center [119, 157] width 41 height 17
click at [122, 159] on th "User ID" at bounding box center [119, 157] width 41 height 17
click at [131, 157] on th "User ID" at bounding box center [119, 157] width 41 height 17
click at [224, 163] on tr "ID Game/API Trans ID Date Trans. User ID Bank Acc. Name Bank Acc. Number Rp 262…" at bounding box center [171, 157] width 334 height 17
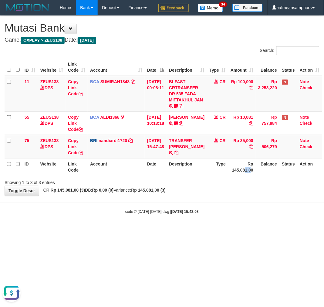
click at [242, 176] on th "Rp 145.081,00" at bounding box center [242, 166] width 28 height 17
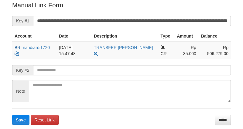
click at [138, 23] on input "**********" at bounding box center [132, 21] width 198 height 10
click at [138, 22] on input "**********" at bounding box center [132, 21] width 198 height 10
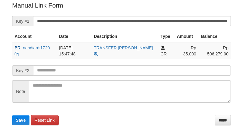
click at [12, 116] on button "Save" at bounding box center [20, 121] width 17 height 10
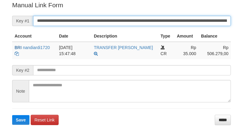
click at [138, 22] on input "**********" at bounding box center [132, 21] width 198 height 10
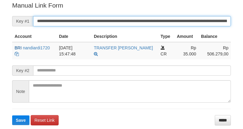
click at [138, 22] on input "**********" at bounding box center [132, 21] width 198 height 10
click at [12, 116] on button "Save" at bounding box center [20, 121] width 17 height 10
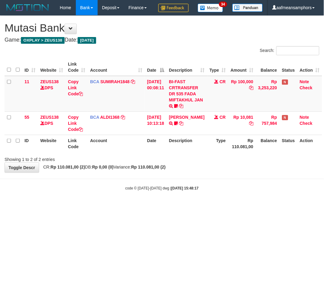
click at [230, 173] on div "**********" at bounding box center [162, 94] width 324 height 157
click at [220, 173] on div "**********" at bounding box center [162, 94] width 324 height 157
click at [249, 191] on div "code © 2012-2018 dwg | 2025/08/31 15:48:19" at bounding box center [162, 188] width 324 height 6
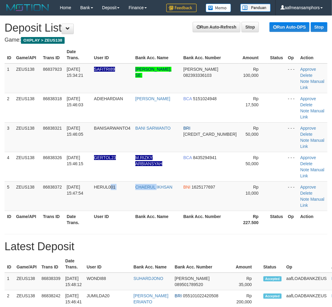
click at [157, 181] on tr "5 ZEUS138 86838372 31/08/2025 15:47:54 HERUL001 CHAERUL IKHSAN BNI 1625177697 R…" at bounding box center [166, 195] width 323 height 29
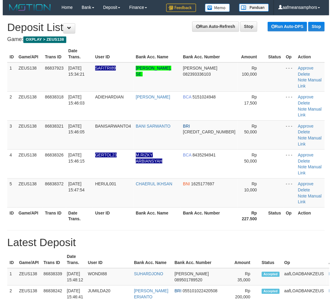
scroll to position [140, 1]
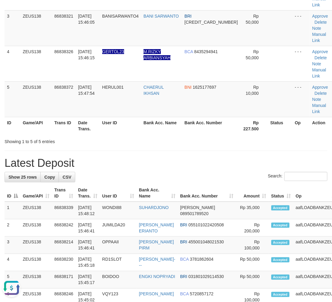
click at [281, 136] on div "Showing 1 to 5 of 5 entries" at bounding box center [166, 140] width 332 height 9
drag, startPoint x: 281, startPoint y: 113, endPoint x: 250, endPoint y: 115, distance: 30.8
click at [281, 136] on div "Showing 1 to 5 of 5 entries" at bounding box center [166, 140] width 332 height 9
click at [117, 122] on div "**********" at bounding box center [166, 277] width 332 height 796
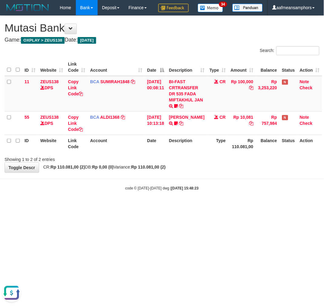
click at [157, 207] on html "Toggle navigation Home Bank Account List Load By Website Group [OXPLAY] ZEUS138…" at bounding box center [162, 103] width 324 height 207
click at [188, 207] on body "Toggle navigation Home Bank Account List Load By Website Group [OXPLAY] ZEUS138…" at bounding box center [162, 103] width 324 height 207
click at [206, 207] on body "Toggle navigation Home Bank Account List Load By Website Group [OXPLAY] ZEUS138…" at bounding box center [162, 103] width 324 height 207
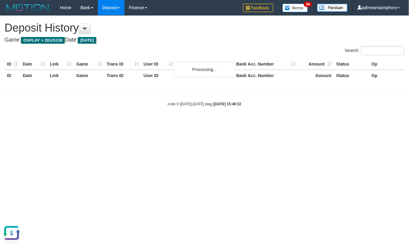
click at [201, 37] on h4 "Game: OXPLAY > ZEUS138 Date: Today" at bounding box center [204, 40] width 399 height 6
click at [210, 90] on body "Toggle navigation Home Bank Account List Load By Website Group [OXPLAY] ZEUS138…" at bounding box center [204, 61] width 409 height 122
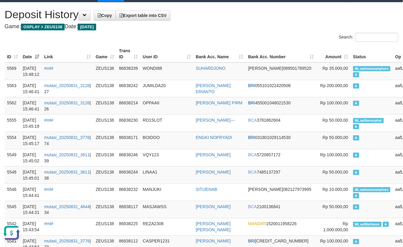
scroll to position [34, 0]
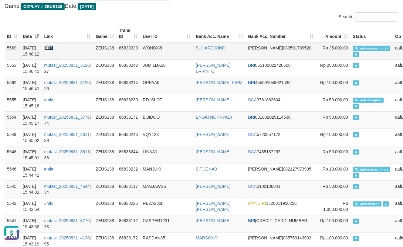
click at [53, 48] on link "#ml#" at bounding box center [48, 48] width 9 height 5
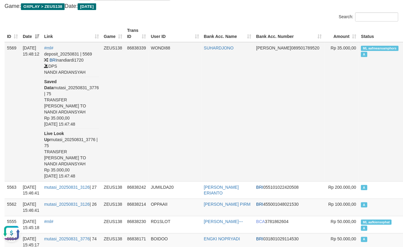
click at [210, 59] on td "SUHARDJONO" at bounding box center [228, 112] width 53 height 140
copy link "SUHARDJONO"
click at [202, 62] on td "SUHARDJONO" at bounding box center [228, 112] width 53 height 140
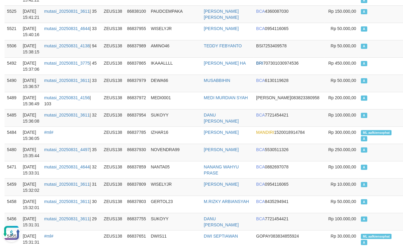
scroll to position [338, 0]
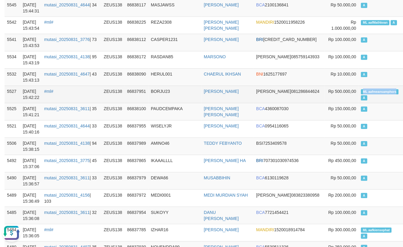
copy span "ML aafmeansamphors"
drag, startPoint x: 314, startPoint y: 101, endPoint x: 356, endPoint y: 105, distance: 42.1
click at [359, 103] on td "ML aafmeansamphors A" at bounding box center [380, 94] width 42 height 17
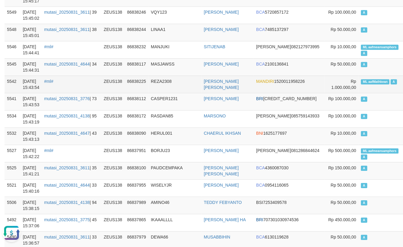
scroll to position [304, 0]
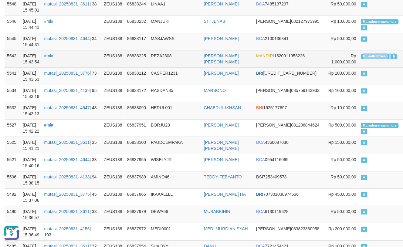
drag, startPoint x: 345, startPoint y: 64, endPoint x: 353, endPoint y: 65, distance: 7.7
click at [359, 65] on td "ML aafMathkean A" at bounding box center [380, 58] width 42 height 17
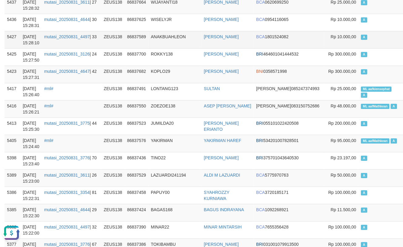
drag, startPoint x: 25, startPoint y: 65, endPoint x: 19, endPoint y: 60, distance: 7.5
click at [25, 48] on td "31/08/2025 15:28:10" at bounding box center [31, 39] width 22 height 17
drag, startPoint x: 159, startPoint y: 99, endPoint x: 159, endPoint y: 95, distance: 4.0
click at [158, 83] on td "KOPLO29" at bounding box center [175, 74] width 53 height 17
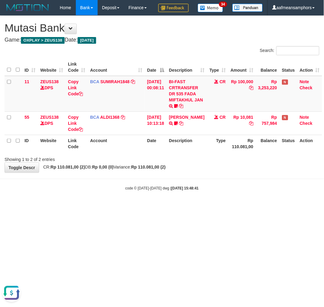
click at [192, 207] on body "Toggle navigation Home Bank Account List Load By Website Group [OXPLAY] ZEUS138…" at bounding box center [162, 103] width 324 height 207
click at [190, 207] on body "Toggle navigation Home Bank Account List Load By Website Group [OXPLAY] ZEUS138…" at bounding box center [162, 103] width 324 height 207
click at [193, 207] on html "Toggle navigation Home Bank Account List Load By Website Group [OXPLAY] ZEUS138…" at bounding box center [162, 103] width 324 height 207
click at [192, 207] on html "Toggle navigation Home Bank Account List Load By Website Group [OXPLAY] ZEUS138…" at bounding box center [162, 103] width 324 height 207
click at [269, 173] on div "**********" at bounding box center [162, 94] width 324 height 157
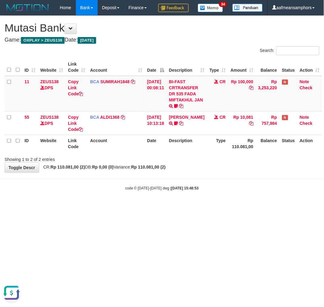
drag, startPoint x: 268, startPoint y: 180, endPoint x: 323, endPoint y: 163, distance: 58.1
click at [260, 173] on div "**********" at bounding box center [162, 94] width 324 height 157
click at [231, 207] on body "Toggle navigation Home Bank Account List Load By Website Group [OXPLAY] ZEUS138…" at bounding box center [162, 103] width 324 height 207
click at [230, 207] on body "Toggle navigation Home Bank Account List Load By Website Group [OXPLAY] ZEUS138…" at bounding box center [162, 103] width 324 height 207
click at [180, 207] on body "Toggle navigation Home Bank Account List Load By Website Group [OXPLAY] ZEUS138…" at bounding box center [162, 103] width 324 height 207
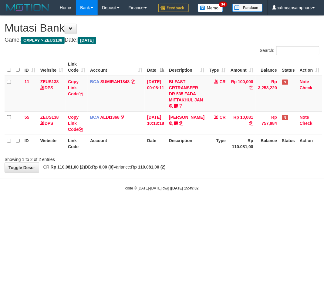
click at [184, 207] on body "Toggle navigation Home Bank Account List Load By Website Group [OXPLAY] ZEUS138…" at bounding box center [162, 103] width 324 height 207
click at [189, 207] on html "Toggle navigation Home Bank Account List Load By Website Group [OXPLAY] ZEUS138…" at bounding box center [162, 103] width 324 height 207
click at [184, 207] on body "Toggle navigation Home Bank Account List Load By Website Group [OXPLAY] ZEUS138…" at bounding box center [162, 103] width 324 height 207
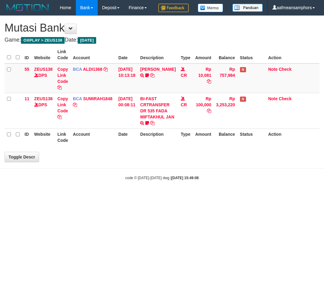
click at [184, 196] on html "Toggle navigation Home Bank Account List Load By Website Group [OXPLAY] ZEUS138…" at bounding box center [162, 98] width 324 height 196
click at [180, 196] on html "Toggle navigation Home Bank Account List Load By Website Group [OXPLAY] ZEUS138…" at bounding box center [162, 98] width 324 height 196
click at [182, 196] on html "Toggle navigation Home Bank Account List Load By Website Group [OXPLAY] ZEUS138…" at bounding box center [162, 98] width 324 height 196
click at [183, 196] on html "Toggle navigation Home Bank Account List Load By Website Group [OXPLAY] ZEUS138…" at bounding box center [162, 98] width 324 height 196
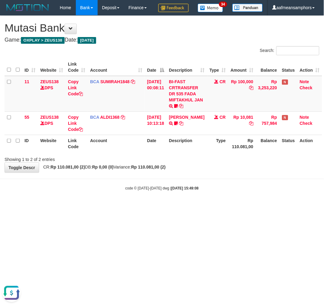
click at [183, 207] on body "Toggle navigation Home Bank Account List Load By Website Group [OXPLAY] ZEUS138…" at bounding box center [162, 103] width 324 height 207
click at [185, 207] on body "Toggle navigation Home Bank Account List Load By Website Group [OXPLAY] ZEUS138…" at bounding box center [162, 103] width 324 height 207
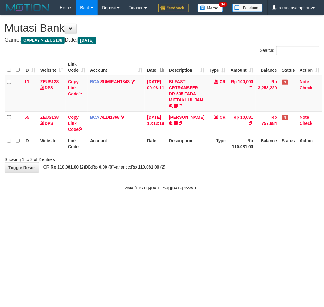
click at [192, 207] on body "Toggle navigation Home Bank Account List Load By Website Group [OXPLAY] ZEUS138…" at bounding box center [162, 103] width 324 height 207
click at [193, 207] on body "Toggle navigation Home Bank Account List Load By Website Group [OXPLAY] ZEUS138…" at bounding box center [162, 103] width 324 height 207
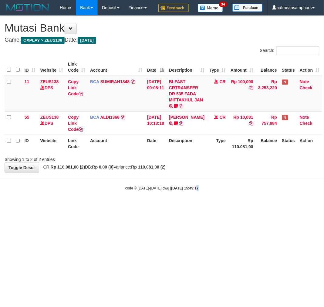
drag, startPoint x: 0, startPoint y: 0, endPoint x: 190, endPoint y: 213, distance: 285.1
click at [190, 207] on body "Toggle navigation Home Bank Account List Load By Website Group [OXPLAY] ZEUS138…" at bounding box center [162, 103] width 324 height 207
click at [201, 207] on body "Toggle navigation Home Bank Account List Load By Website Group [OXPLAY] ZEUS138…" at bounding box center [162, 103] width 324 height 207
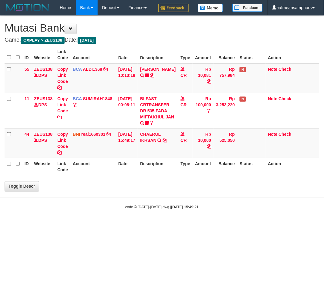
drag, startPoint x: 0, startPoint y: 0, endPoint x: 200, endPoint y: 209, distance: 289.6
click at [200, 191] on div "**********" at bounding box center [162, 104] width 324 height 176
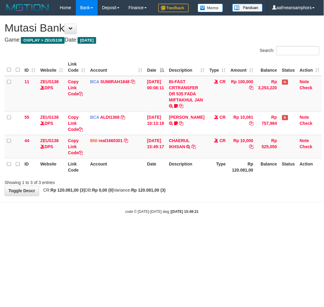
click at [195, 196] on div "**********" at bounding box center [162, 106] width 324 height 180
click at [196, 149] on icon at bounding box center [194, 147] width 4 height 4
click at [190, 176] on th "Description" at bounding box center [187, 166] width 40 height 17
click at [192, 176] on th "Description" at bounding box center [187, 166] width 40 height 17
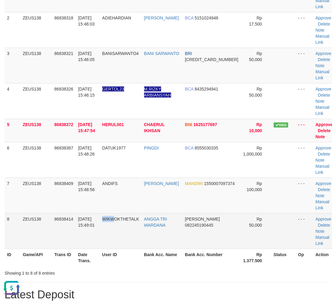
click at [117, 217] on td "WIKWOKTHETALK" at bounding box center [121, 231] width 42 height 36
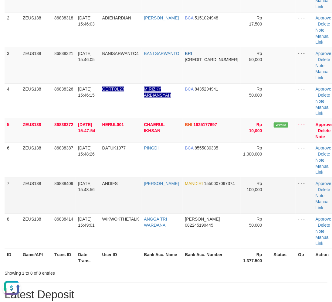
click at [111, 212] on td "ANDIFS" at bounding box center [121, 196] width 42 height 36
click at [120, 211] on td "ANDIFS" at bounding box center [121, 196] width 42 height 36
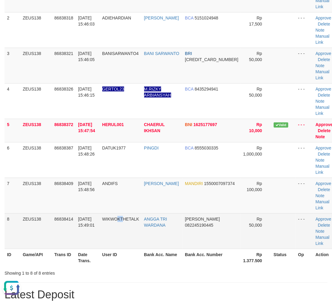
drag, startPoint x: 126, startPoint y: 229, endPoint x: 119, endPoint y: 228, distance: 6.5
click at [126, 229] on td "WIKWOKTHETALK" at bounding box center [121, 231] width 42 height 36
drag, startPoint x: 141, startPoint y: 220, endPoint x: 144, endPoint y: 219, distance: 3.1
click at [142, 220] on td "WIKWOKTHETALK" at bounding box center [121, 231] width 42 height 36
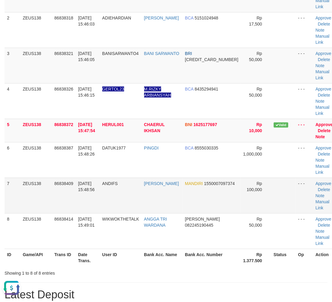
click at [117, 204] on td "ANDIFS" at bounding box center [121, 196] width 42 height 36
click at [115, 204] on td "ANDIFS" at bounding box center [121, 196] width 42 height 36
click at [118, 204] on td "ANDIFS" at bounding box center [121, 196] width 42 height 36
click at [117, 204] on td "ANDIFS" at bounding box center [121, 196] width 42 height 36
click at [125, 205] on td "ANDIFS" at bounding box center [121, 196] width 42 height 36
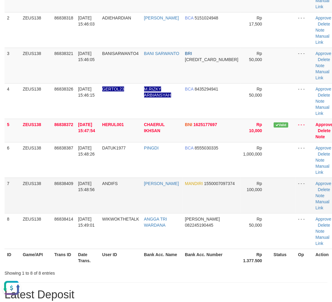
click at [120, 204] on td "ANDIFS" at bounding box center [121, 196] width 42 height 36
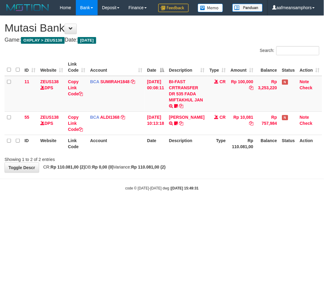
click at [186, 207] on html "Toggle navigation Home Bank Account List Load By Website Group [OXPLAY] ZEUS138…" at bounding box center [162, 103] width 324 height 207
click at [238, 207] on body "Toggle navigation Home Bank Account List Load By Website Group [OXPLAY] ZEUS138…" at bounding box center [162, 103] width 324 height 207
click at [221, 191] on div "code © 2012-2018 dwg | 2025/08/31 15:49:34" at bounding box center [162, 188] width 324 height 6
click at [194, 207] on html "Toggle navigation Home Bank Account List Load By Website Group [OXPLAY] ZEUS138…" at bounding box center [162, 103] width 324 height 207
click at [200, 207] on html "Toggle navigation Home Bank Account List Load By Website Group [OXPLAY] ZEUS138…" at bounding box center [162, 103] width 324 height 207
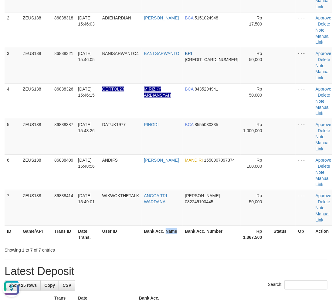
click at [182, 233] on th "Bank Acc. Name" at bounding box center [162, 233] width 41 height 17
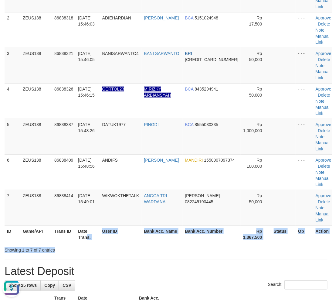
click at [108, 248] on div "Search: ID Game/API Trans ID Date Trans. User ID Bank Acc. Name Bank Acc. Numbe…" at bounding box center [166, 100] width 323 height 306
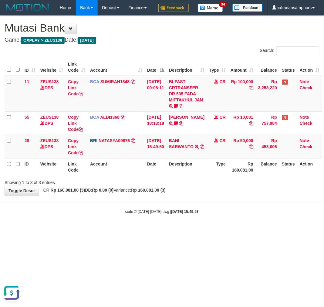
click at [237, 230] on html "Toggle navigation Home Bank Account List Load By Website Group [OXPLAY] ZEUS138…" at bounding box center [162, 115] width 324 height 230
drag, startPoint x: 227, startPoint y: 269, endPoint x: 323, endPoint y: 245, distance: 99.3
click at [236, 230] on html "Toggle navigation Home Bank Account List Load By Website Group [OXPLAY] ZEUS138…" at bounding box center [162, 115] width 324 height 230
drag, startPoint x: 176, startPoint y: 166, endPoint x: 198, endPoint y: 175, distance: 24.1
click at [200, 149] on icon at bounding box center [202, 147] width 4 height 4
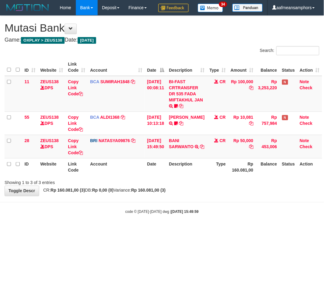
click at [227, 222] on body "Toggle navigation Home Bank Account List Load By Website Group [OXPLAY] ZEUS138…" at bounding box center [162, 115] width 324 height 230
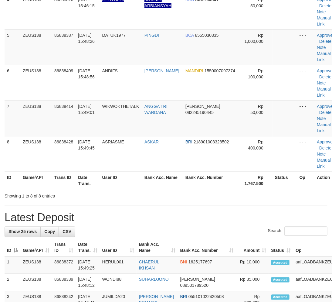
scroll to position [99, 0]
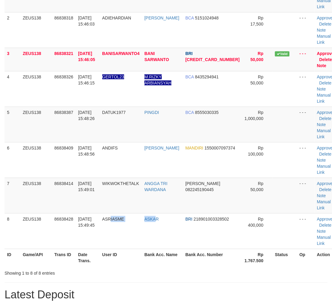
drag, startPoint x: 156, startPoint y: 224, endPoint x: 0, endPoint y: 228, distance: 155.6
click at [159, 224] on tr "8 ZEUS138 86838428 31/08/2025 15:49:45 ASRIASME ASKAR BRI 218901003328502 Rp 40…" at bounding box center [172, 231] width 335 height 36
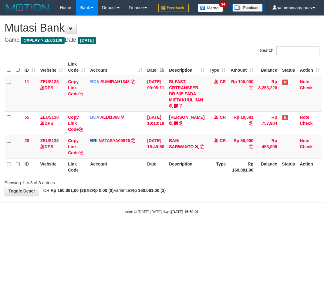
click at [228, 230] on body "Toggle navigation Home Bank Account List Load By Website Group [OXPLAY] ZEUS138…" at bounding box center [162, 115] width 324 height 230
click at [244, 215] on div "code © [DATE]-[DATE] dwg | [DATE] 15:50:01" at bounding box center [162, 212] width 324 height 6
click at [244, 215] on div "code © 2012-2018 dwg | 2025/08/31 15:50:01" at bounding box center [162, 212] width 324 height 6
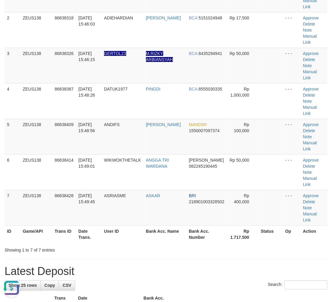
drag, startPoint x: 298, startPoint y: 264, endPoint x: 286, endPoint y: 264, distance: 11.9
drag, startPoint x: 286, startPoint y: 264, endPoint x: 282, endPoint y: 262, distance: 4.8
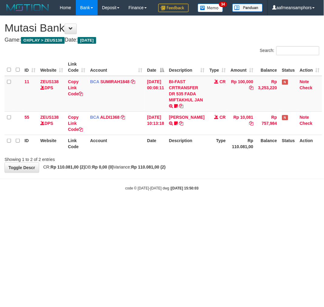
click at [219, 207] on body "Toggle navigation Home Bank Account List Load By Website Group [OXPLAY] ZEUS138…" at bounding box center [162, 103] width 324 height 207
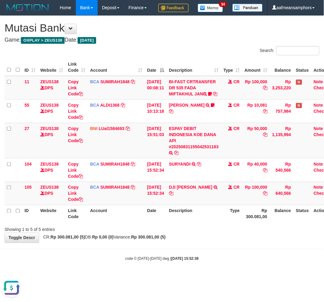
drag, startPoint x: 200, startPoint y: 262, endPoint x: 213, endPoint y: 259, distance: 12.6
click at [201, 266] on body "Toggle navigation Home Bank Account List Load By Website Group [OXPLAY] ZEUS138…" at bounding box center [162, 138] width 324 height 277
drag, startPoint x: 226, startPoint y: 250, endPoint x: 222, endPoint y: 251, distance: 4.3
click at [222, 233] on div "Showing 1 to 5 of 5 entries" at bounding box center [162, 228] width 324 height 9
click at [214, 233] on div "Showing 1 to 5 of 5 entries" at bounding box center [162, 228] width 324 height 9
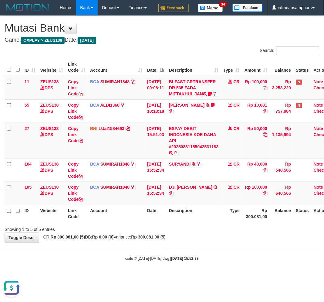
drag, startPoint x: 213, startPoint y: 246, endPoint x: 208, endPoint y: 251, distance: 6.7
click at [208, 233] on div "Showing 1 to 5 of 5 entries" at bounding box center [162, 228] width 324 height 9
drag, startPoint x: 211, startPoint y: 250, endPoint x: 219, endPoint y: 252, distance: 8.3
click at [207, 243] on div "**********" at bounding box center [162, 129] width 324 height 227
click at [215, 243] on div "**********" at bounding box center [162, 129] width 324 height 227
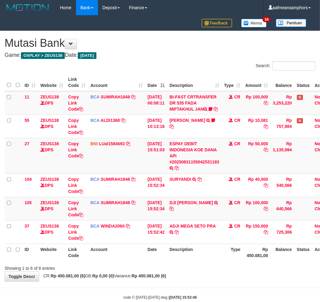
click at [167, 260] on th "Date" at bounding box center [156, 252] width 22 height 17
click at [189, 259] on th "Description" at bounding box center [194, 252] width 55 height 17
click at [173, 211] on icon at bounding box center [171, 209] width 4 height 4
click at [198, 257] on th "Description" at bounding box center [194, 252] width 55 height 17
click at [202, 252] on th "Description" at bounding box center [194, 252] width 55 height 17
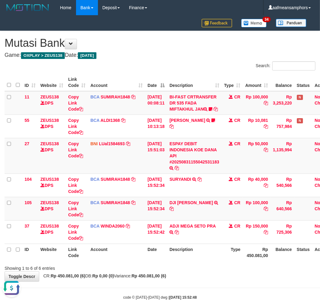
click at [202, 252] on th "Description" at bounding box center [194, 252] width 55 height 17
click at [201, 253] on th "Description" at bounding box center [194, 252] width 55 height 17
click at [202, 252] on th "Description" at bounding box center [194, 252] width 55 height 17
drag, startPoint x: 204, startPoint y: 251, endPoint x: 201, endPoint y: 251, distance: 3.4
click at [201, 251] on th "Description" at bounding box center [194, 252] width 55 height 17
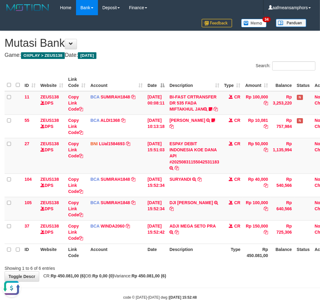
click at [200, 251] on th "Description" at bounding box center [194, 252] width 55 height 17
click at [196, 251] on th "Description" at bounding box center [194, 252] width 55 height 17
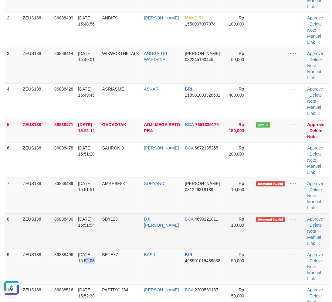
drag, startPoint x: 102, startPoint y: 251, endPoint x: 68, endPoint y: 242, distance: 34.7
click at [101, 251] on tr "9 ZEUS138 86838496 31/08/2025 15:52:08 BETE77 BASRI BRI 498901015489538 Rp 50,0…" at bounding box center [167, 267] width 325 height 36
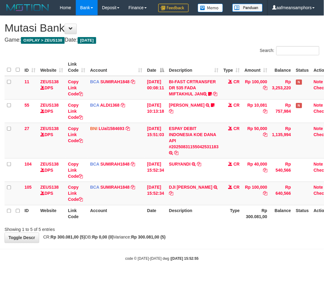
click at [201, 222] on th "Description" at bounding box center [194, 213] width 55 height 17
click at [196, 222] on th "Description" at bounding box center [194, 213] width 55 height 17
drag, startPoint x: 191, startPoint y: 232, endPoint x: 233, endPoint y: 236, distance: 41.8
click at [186, 222] on th "Description" at bounding box center [194, 213] width 55 height 17
click at [190, 233] on div "Showing 1 to 5 of 5 entries" at bounding box center [162, 228] width 324 height 9
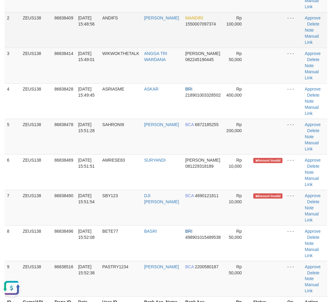
click at [127, 42] on td "ANDIFS" at bounding box center [121, 30] width 42 height 36
drag, startPoint x: 127, startPoint y: 42, endPoint x: 132, endPoint y: 40, distance: 5.1
click at [131, 41] on td "ANDIFS" at bounding box center [121, 30] width 42 height 36
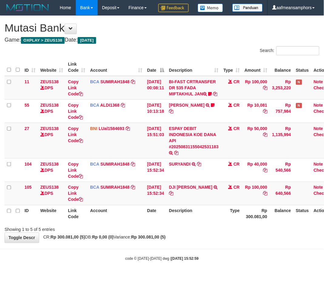
click at [193, 222] on th "Description" at bounding box center [194, 213] width 55 height 17
drag, startPoint x: 187, startPoint y: 236, endPoint x: 183, endPoint y: 238, distance: 3.6
click at [184, 222] on th "Description" at bounding box center [194, 213] width 55 height 17
click at [183, 222] on th "Description" at bounding box center [194, 213] width 55 height 17
drag, startPoint x: 192, startPoint y: 235, endPoint x: 207, endPoint y: 234, distance: 14.4
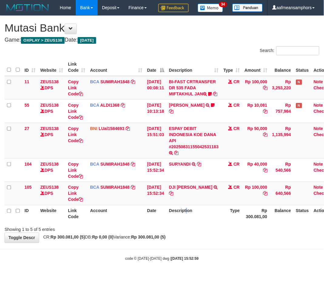
click at [190, 222] on th "Description" at bounding box center [194, 213] width 55 height 17
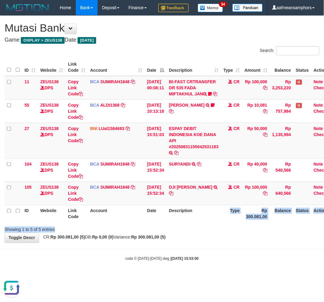
click at [198, 233] on div "Search: ID Website Link Code Account Date Description Type Amount Balance Statu…" at bounding box center [162, 139] width 315 height 187
drag, startPoint x: 191, startPoint y: 241, endPoint x: 324, endPoint y: 233, distance: 133.3
click at [189, 222] on th "Description" at bounding box center [194, 213] width 55 height 17
click at [227, 233] on div "Showing 1 to 5 of 5 entries" at bounding box center [162, 228] width 324 height 9
drag, startPoint x: 223, startPoint y: 245, endPoint x: 323, endPoint y: 234, distance: 100.6
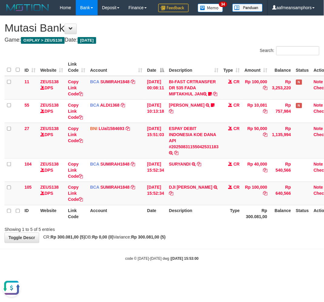
click at [221, 233] on div "Showing 1 to 5 of 5 entries" at bounding box center [162, 228] width 324 height 9
drag, startPoint x: 262, startPoint y: 257, endPoint x: 250, endPoint y: 263, distance: 13.7
click at [250, 243] on div "**********" at bounding box center [162, 129] width 324 height 227
drag, startPoint x: 245, startPoint y: 256, endPoint x: 324, endPoint y: 248, distance: 79.1
click at [245, 243] on div "**********" at bounding box center [162, 129] width 324 height 227
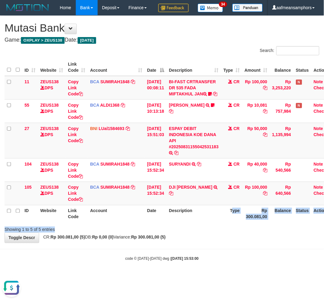
click at [229, 233] on div "Search: ID Website Link Code Account Date Description Type Amount Balance Statu…" at bounding box center [162, 139] width 315 height 187
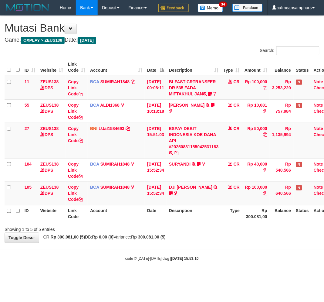
drag, startPoint x: 235, startPoint y: 258, endPoint x: 232, endPoint y: 261, distance: 4.1
click at [232, 243] on div "**********" at bounding box center [162, 129] width 324 height 227
click at [227, 243] on div "**********" at bounding box center [162, 129] width 324 height 227
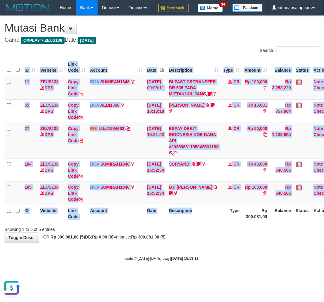
click at [197, 224] on div "ID Website Link Code Account Date Description Type Amount Balance Status Action…" at bounding box center [162, 140] width 324 height 167
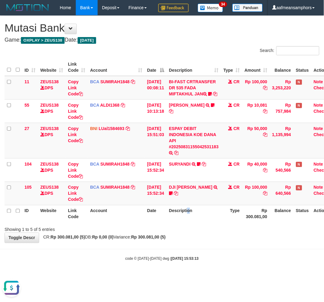
click at [192, 222] on th "Description" at bounding box center [194, 213] width 55 height 17
drag, startPoint x: 192, startPoint y: 241, endPoint x: 196, endPoint y: 239, distance: 4.5
click at [192, 222] on th "Description" at bounding box center [194, 213] width 55 height 17
click at [206, 243] on div "**********" at bounding box center [162, 129] width 324 height 227
click at [214, 243] on div "**********" at bounding box center [162, 129] width 324 height 227
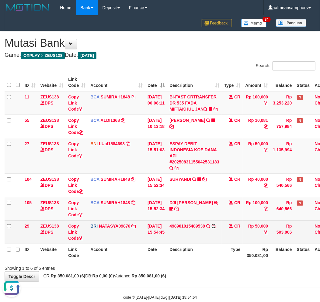
click at [215, 228] on icon at bounding box center [213, 226] width 4 height 4
click at [71, 238] on link "Copy Link Code" at bounding box center [75, 232] width 15 height 17
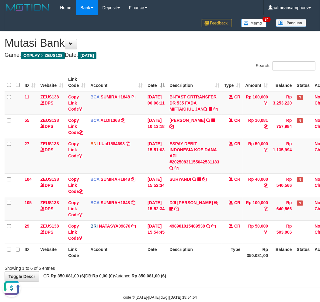
scroll to position [83, 0]
click at [208, 281] on div "**********" at bounding box center [160, 156] width 320 height 250
drag, startPoint x: 200, startPoint y: 276, endPoint x: 196, endPoint y: 277, distance: 3.7
click at [196, 277] on div "**********" at bounding box center [160, 156] width 320 height 250
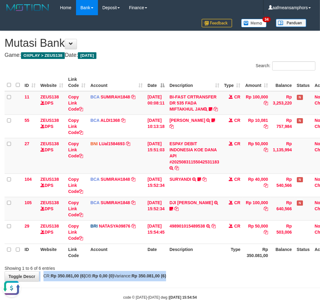
click at [193, 271] on div "Showing 1 to 6 of 6 entries" at bounding box center [160, 267] width 320 height 9
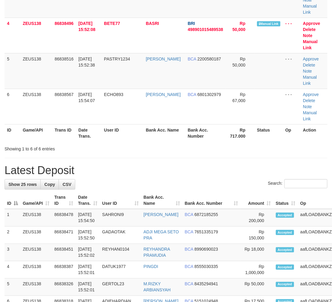
scroll to position [99, 0]
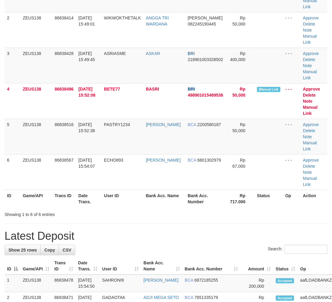
click at [109, 209] on div "Showing 1 to 6 of 6 entries" at bounding box center [69, 213] width 129 height 9
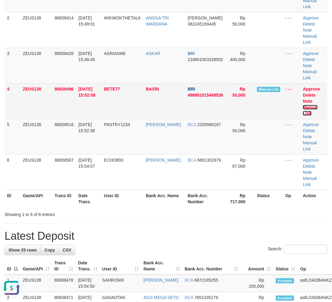
click at [306, 105] on link "Manual Link" at bounding box center [310, 110] width 15 height 11
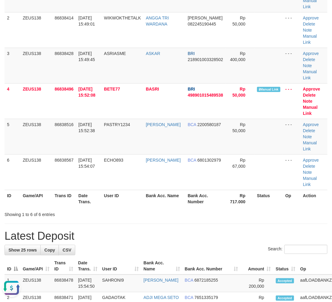
drag, startPoint x: 139, startPoint y: 192, endPoint x: 163, endPoint y: 196, distance: 24.9
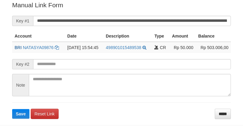
scroll to position [123, 0]
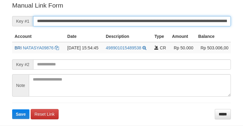
click at [150, 22] on input "**********" at bounding box center [132, 21] width 198 height 10
paste input "*"
type input "**********"
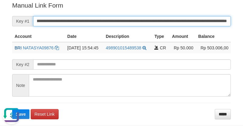
click at [12, 110] on button "Save" at bounding box center [20, 115] width 17 height 10
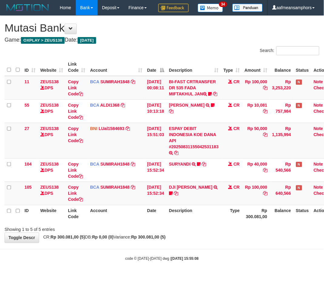
click at [205, 243] on div "**********" at bounding box center [162, 129] width 324 height 227
drag, startPoint x: 201, startPoint y: 255, endPoint x: 197, endPoint y: 253, distance: 4.3
click at [196, 243] on div "**********" at bounding box center [162, 129] width 324 height 227
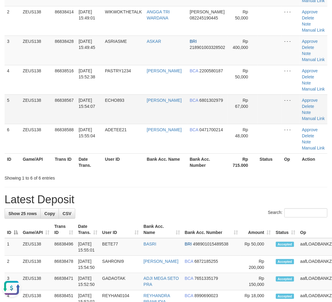
click at [107, 109] on td "ECHO893" at bounding box center [124, 108] width 42 height 29
drag, startPoint x: 170, startPoint y: 187, endPoint x: 175, endPoint y: 189, distance: 5.3
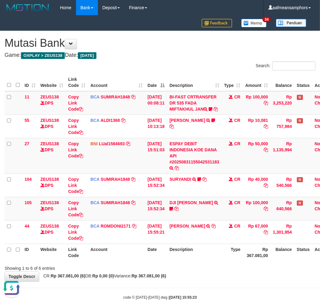
click at [140, 261] on th "Account" at bounding box center [116, 252] width 57 height 17
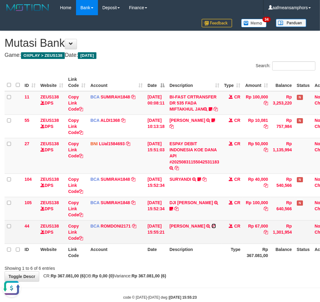
click at [216, 228] on icon at bounding box center [213, 226] width 4 height 4
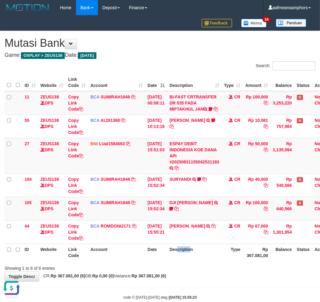
drag, startPoint x: 194, startPoint y: 251, endPoint x: 183, endPoint y: 260, distance: 13.8
click at [180, 261] on th "Description" at bounding box center [194, 252] width 55 height 17
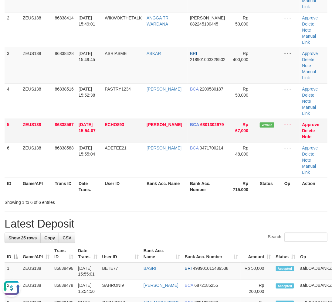
click at [127, 119] on td "ECHO893" at bounding box center [123, 130] width 42 height 23
drag, startPoint x: 127, startPoint y: 115, endPoint x: 53, endPoint y: 152, distance: 82.5
click at [128, 119] on td "ECHO893" at bounding box center [123, 130] width 42 height 23
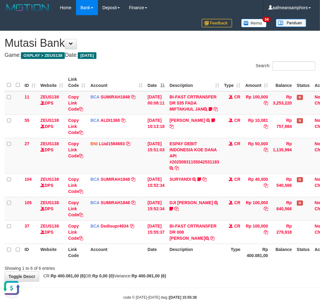
click at [182, 252] on th "Description" at bounding box center [194, 252] width 55 height 17
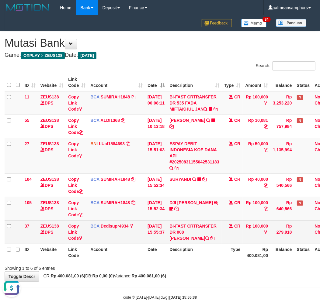
drag, startPoint x: 189, startPoint y: 238, endPoint x: 189, endPoint y: 241, distance: 3.6
click at [189, 241] on td "BI-FAST CRTRANSFER DR 008 [PERSON_NAME]" at bounding box center [194, 231] width 55 height 23
copy td "[PERSON_NAME] [PERSON_NAME]"
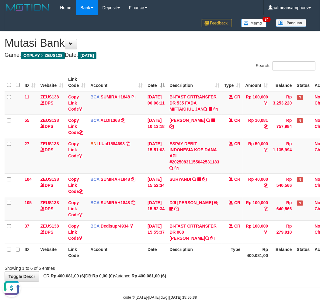
click at [194, 269] on div "Showing 1 to 6 of 6 entries" at bounding box center [160, 267] width 320 height 9
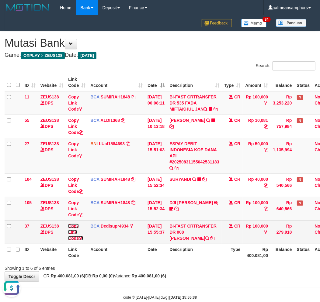
click at [69, 236] on link "Copy Link Code" at bounding box center [75, 232] width 15 height 17
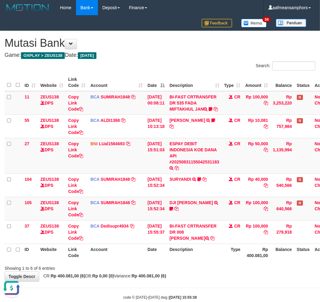
scroll to position [77, 0]
click at [219, 271] on div "Search: ID Website Link Code Account Date Description Type Amount Balance Statu…" at bounding box center [160, 166] width 310 height 210
click at [217, 261] on th "Description" at bounding box center [194, 252] width 55 height 17
click at [225, 259] on th "Type" at bounding box center [231, 252] width 21 height 17
click at [221, 259] on th "Description" at bounding box center [194, 252] width 55 height 17
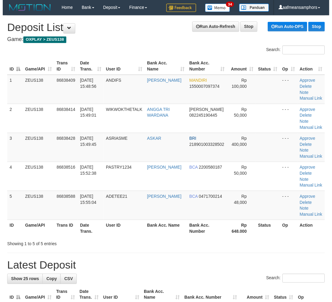
scroll to position [153, 0]
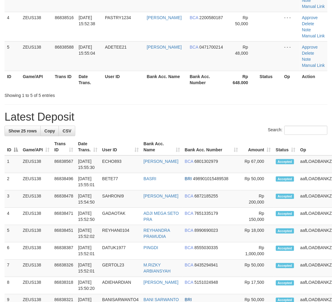
click at [121, 111] on h1 "Latest Deposit" at bounding box center [166, 117] width 323 height 12
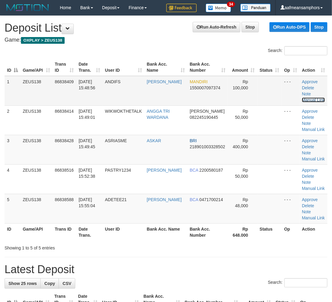
click at [316, 98] on link "Manual Link" at bounding box center [313, 100] width 23 height 5
click at [320, 250] on div "Showing 1 to 5 of 5 entries" at bounding box center [166, 246] width 332 height 9
drag, startPoint x: 314, startPoint y: 248, endPoint x: 195, endPoint y: 265, distance: 120.3
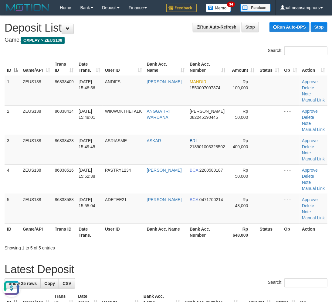
click at [314, 248] on div "Showing 1 to 5 of 5 entries" at bounding box center [166, 246] width 332 height 9
drag, startPoint x: 126, startPoint y: 255, endPoint x: 99, endPoint y: 253, distance: 27.1
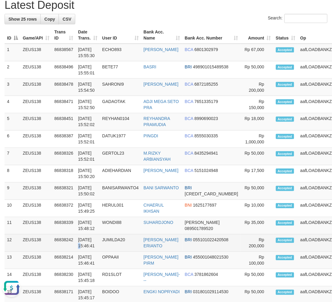
click at [94, 241] on td "31/08/2025 15:46:41" at bounding box center [88, 243] width 24 height 17
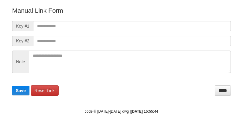
scroll to position [67, 0]
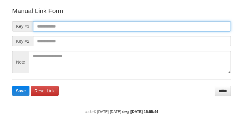
paste input "**********"
click at [159, 26] on input "text" at bounding box center [132, 26] width 198 height 10
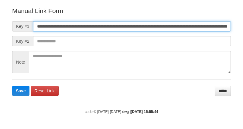
scroll to position [0, 346]
type input "**********"
click at [12, 86] on button "Save" at bounding box center [20, 91] width 17 height 10
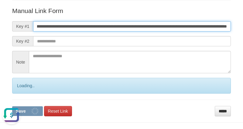
scroll to position [0, 0]
click at [12, 107] on button "Save" at bounding box center [27, 112] width 31 height 10
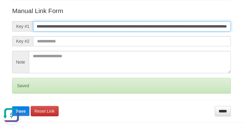
click at [12, 107] on button "Save" at bounding box center [20, 112] width 17 height 10
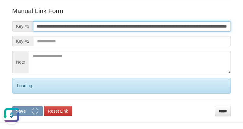
click at [12, 107] on button "Save" at bounding box center [27, 112] width 31 height 10
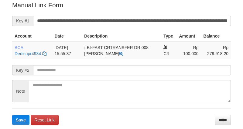
click at [137, 21] on input "**********" at bounding box center [132, 21] width 198 height 10
click at [12, 115] on button "Save" at bounding box center [20, 120] width 17 height 10
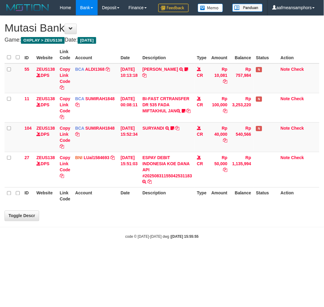
click at [158, 221] on div "**********" at bounding box center [162, 118] width 324 height 205
click at [161, 221] on div "**********" at bounding box center [162, 118] width 324 height 205
click at [152, 221] on div "**********" at bounding box center [162, 118] width 324 height 205
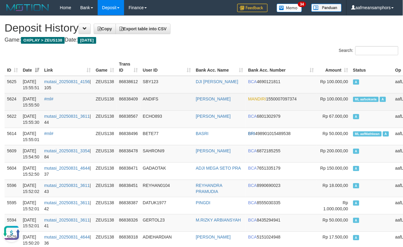
click at [158, 93] on td "ANDIFS" at bounding box center [167, 101] width 53 height 17
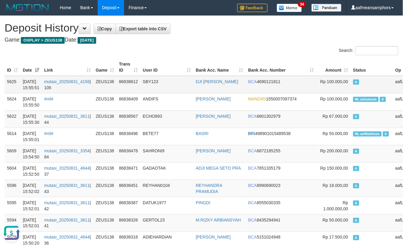
click at [157, 90] on td "SBY123" at bounding box center [167, 85] width 53 height 18
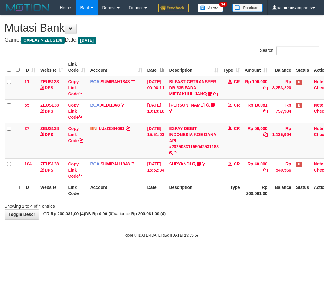
click at [176, 219] on div "**********" at bounding box center [162, 118] width 324 height 204
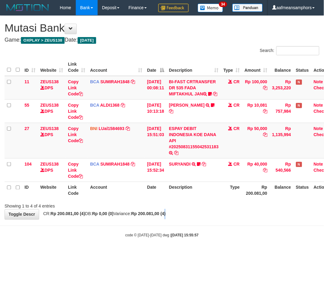
click at [166, 216] on strong "Rp 200.081,00 (4)" at bounding box center [149, 213] width 35 height 5
click at [187, 219] on div "**********" at bounding box center [162, 118] width 324 height 204
click at [192, 209] on div "Showing 1 to 4 of 4 entries" at bounding box center [162, 205] width 324 height 9
click at [193, 209] on div "Showing 1 to 4 of 4 entries" at bounding box center [162, 205] width 324 height 9
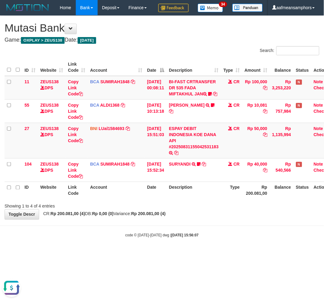
drag, startPoint x: 199, startPoint y: 224, endPoint x: 203, endPoint y: 226, distance: 3.8
click at [200, 209] on div "Showing 1 to 4 of 4 entries" at bounding box center [162, 205] width 324 height 9
click at [217, 209] on div "Showing 1 to 4 of 4 entries" at bounding box center [162, 205] width 324 height 9
click at [219, 209] on div "Showing 1 to 4 of 4 entries" at bounding box center [162, 205] width 324 height 9
click at [211, 209] on div "Showing 1 to 4 of 4 entries" at bounding box center [162, 205] width 324 height 9
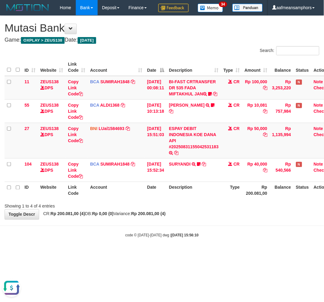
click at [211, 209] on div "Showing 1 to 4 of 4 entries" at bounding box center [162, 205] width 324 height 9
click at [201, 219] on div "**********" at bounding box center [162, 118] width 324 height 204
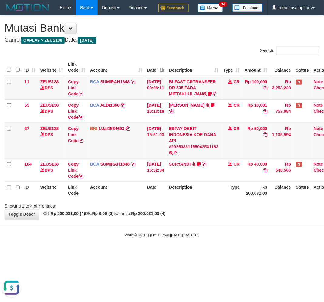
drag, startPoint x: 165, startPoint y: 215, endPoint x: 186, endPoint y: 207, distance: 22.9
click at [165, 199] on th "Date" at bounding box center [156, 190] width 22 height 17
drag, startPoint x: 189, startPoint y: 208, endPoint x: 318, endPoint y: 204, distance: 129.2
click at [189, 199] on th "Description" at bounding box center [194, 190] width 55 height 17
click at [175, 253] on body "Toggle navigation Home Bank Account List Load By Website Group [OXPLAY] ZEUS138…" at bounding box center [162, 126] width 324 height 253
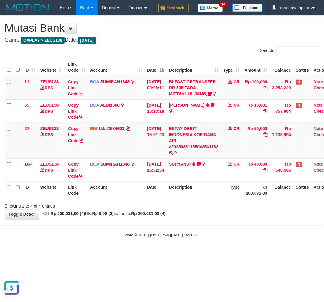
click at [174, 238] on strong "2025/08/31 15:56:35" at bounding box center [185, 235] width 27 height 4
click at [176, 238] on strong "2025/08/31 15:56:35" at bounding box center [185, 235] width 27 height 4
drag, startPoint x: 181, startPoint y: 254, endPoint x: 169, endPoint y: 258, distance: 12.2
click at [173, 238] on strong "2025/08/31 15:56:35" at bounding box center [185, 235] width 27 height 4
click at [169, 238] on div "code © 2012-2018 dwg | 2025/08/31 15:56:35" at bounding box center [162, 235] width 324 height 6
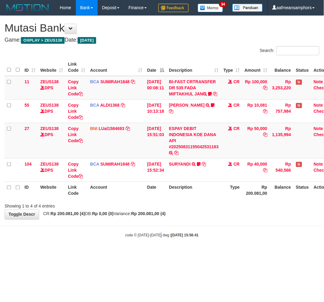
drag, startPoint x: 162, startPoint y: 254, endPoint x: 169, endPoint y: 252, distance: 7.3
click at [162, 238] on div "code © 2012-2018 dwg | 2025/08/31 15:56:41" at bounding box center [162, 235] width 324 height 6
click at [184, 248] on body "Toggle navigation Home Bank Account List Load By Website Group [OXPLAY] ZEUS138…" at bounding box center [162, 126] width 324 height 253
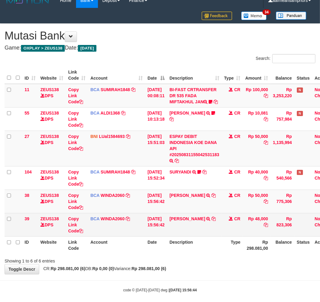
scroll to position [19, 0]
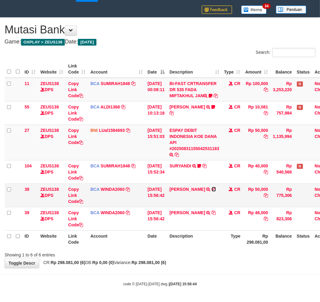
drag, startPoint x: 215, startPoint y: 189, endPoint x: 247, endPoint y: 200, distance: 34.2
click at [215, 189] on icon at bounding box center [213, 189] width 4 height 4
click at [234, 256] on div "Showing 1 to 6 of 6 entries" at bounding box center [160, 253] width 320 height 9
click at [224, 253] on div "Showing 1 to 6 of 6 entries" at bounding box center [160, 253] width 320 height 9
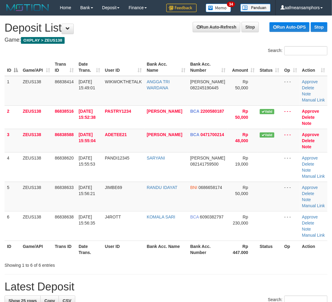
click at [111, 256] on th "User ID" at bounding box center [124, 249] width 42 height 17
click at [112, 254] on th "User ID" at bounding box center [124, 249] width 42 height 17
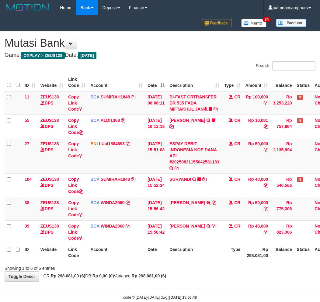
click at [204, 248] on div "ID Website Link Code Account Date Description Type Amount Balance Status Action…" at bounding box center [160, 167] width 320 height 191
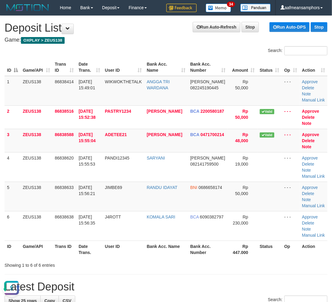
click at [256, 266] on div "Showing 1 to 6 of 6 entries" at bounding box center [166, 264] width 332 height 9
click at [261, 263] on div "Showing 1 to 6 of 6 entries" at bounding box center [166, 264] width 332 height 9
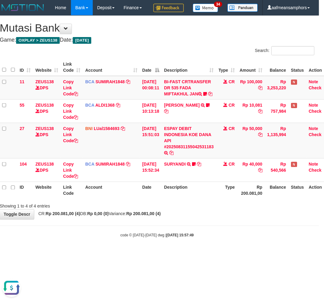
click at [183, 253] on body "Toggle navigation Home Bank Account List Load By Website Group [OXPLAY] ZEUS138…" at bounding box center [157, 126] width 324 height 253
drag, startPoint x: 198, startPoint y: 260, endPoint x: 324, endPoint y: 222, distance: 131.8
click at [198, 253] on body "Toggle navigation Home Bank Account List Load By Website Group [OXPLAY] ZEUS138…" at bounding box center [157, 126] width 324 height 253
click at [239, 253] on body "Toggle navigation Home Bank Account List Load By Website Group [OXPLAY] ZEUS138…" at bounding box center [157, 126] width 324 height 253
click at [241, 248] on body "Toggle navigation Home Bank Account List Load By Website Group [OXPLAY] ZEUS138…" at bounding box center [157, 126] width 324 height 253
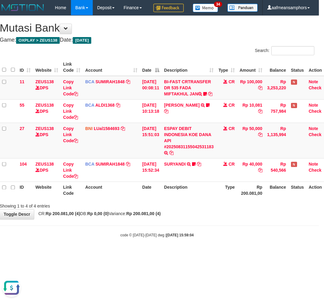
click at [241, 248] on body "Toggle navigation Home Bank Account List Load By Website Group [OXPLAY] ZEUS138…" at bounding box center [157, 126] width 324 height 253
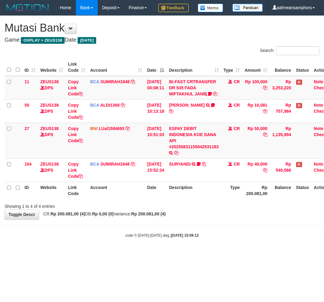
scroll to position [0, 5]
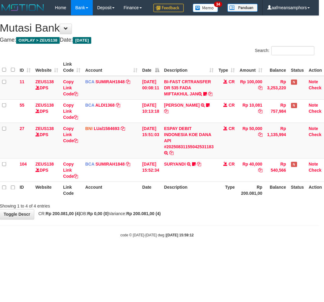
drag, startPoint x: 221, startPoint y: 245, endPoint x: 214, endPoint y: 246, distance: 7.4
click at [215, 246] on body "Toggle navigation Home Bank Account List Load By Website Group [OXPLAY] ZEUS138…" at bounding box center [157, 126] width 324 height 253
click at [211, 242] on body "Toggle navigation Home Bank Account List Load By Website Group [OXPLAY] ZEUS138…" at bounding box center [157, 126] width 324 height 253
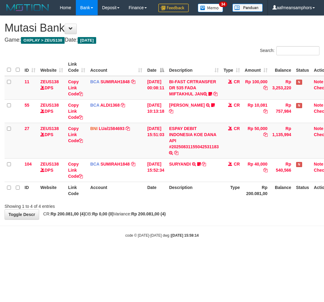
click at [196, 238] on div "code © [DATE]-[DATE] dwg | [DATE] 15:59:14" at bounding box center [162, 235] width 324 height 6
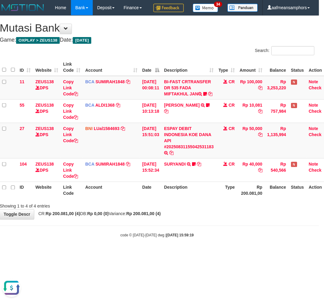
click at [196, 219] on div "**********" at bounding box center [157, 118] width 324 height 204
click at [200, 209] on div "Showing 1 to 4 of 4 entries" at bounding box center [157, 205] width 324 height 9
drag, startPoint x: 201, startPoint y: 227, endPoint x: 219, endPoint y: 222, distance: 18.9
click at [200, 209] on div "Showing 1 to 4 of 4 entries" at bounding box center [157, 205] width 324 height 9
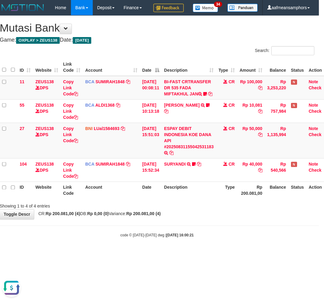
click at [224, 253] on body "Toggle navigation Home Bank Account List Load By Website Group [OXPLAY] ZEUS138…" at bounding box center [157, 126] width 324 height 253
drag, startPoint x: 231, startPoint y: 249, endPoint x: 238, endPoint y: 251, distance: 7.2
click at [231, 250] on body "Toggle navigation Home Bank Account List Load By Website Group [OXPLAY] ZEUS138…" at bounding box center [157, 126] width 324 height 253
click at [237, 252] on body "Toggle navigation Home Bank Account List Load By Website Group [OXPLAY] ZEUS138…" at bounding box center [157, 126] width 324 height 253
click at [236, 252] on body "Toggle navigation Home Bank Account List Load By Website Group [OXPLAY] ZEUS138…" at bounding box center [157, 126] width 324 height 253
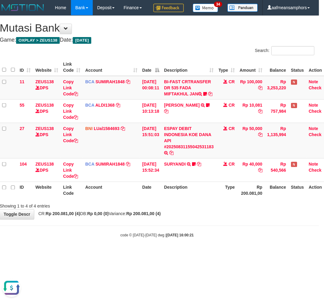
drag, startPoint x: 240, startPoint y: 250, endPoint x: 236, endPoint y: 251, distance: 4.1
click at [237, 251] on body "Toggle navigation Home Bank Account List Load By Website Group [OXPLAY] ZEUS138…" at bounding box center [157, 126] width 324 height 253
click at [236, 251] on body "Toggle navigation Home Bank Account List Load By Website Group [OXPLAY] ZEUS138…" at bounding box center [157, 126] width 324 height 253
drag, startPoint x: 238, startPoint y: 252, endPoint x: 233, endPoint y: 253, distance: 5.6
click at [233, 253] on body "Toggle navigation Home Bank Account List Load By Website Group [OXPLAY] ZEUS138…" at bounding box center [157, 126] width 324 height 253
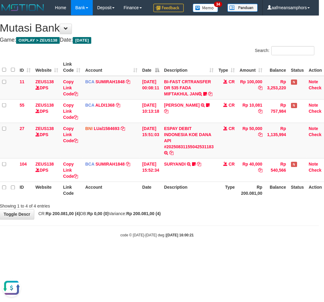
drag, startPoint x: 233, startPoint y: 253, endPoint x: 237, endPoint y: 250, distance: 5.0
click at [233, 238] on div "code © 2012-2018 dwg | 2025/08/31 16:00:21" at bounding box center [157, 235] width 324 height 6
drag, startPoint x: 234, startPoint y: 251, endPoint x: 228, endPoint y: 252, distance: 5.6
click at [229, 252] on body "Toggle navigation Home Bank Account List Load By Website Group [OXPLAY] ZEUS138…" at bounding box center [157, 126] width 324 height 253
click at [228, 252] on body "Toggle navigation Home Bank Account List Load By Website Group [OXPLAY] ZEUS138…" at bounding box center [157, 126] width 324 height 253
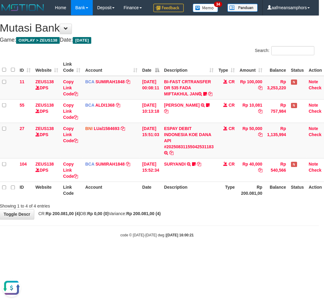
click at [225, 251] on body "Toggle navigation Home Bank Account List Load By Website Group [OXPLAY] ZEUS138…" at bounding box center [157, 126] width 324 height 253
click at [223, 252] on body "Toggle navigation Home Bank Account List Load By Website Group [OXPLAY] ZEUS138…" at bounding box center [157, 126] width 324 height 253
click at [217, 251] on body "Toggle navigation Home Bank Account List Load By Website Group [OXPLAY] ZEUS138…" at bounding box center [157, 126] width 324 height 253
click at [216, 251] on body "Toggle navigation Home Bank Account List Load By Website Group [OXPLAY] ZEUS138…" at bounding box center [157, 126] width 324 height 253
click at [212, 251] on body "Toggle navigation Home Bank Account List Load By Website Group [OXPLAY] ZEUS138…" at bounding box center [157, 126] width 324 height 253
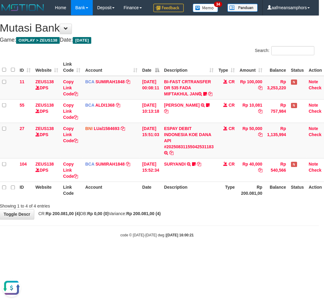
click at [211, 252] on body "Toggle navigation Home Bank Account List Load By Website Group [OXPLAY] ZEUS138…" at bounding box center [157, 126] width 324 height 253
drag, startPoint x: 210, startPoint y: 251, endPoint x: 202, endPoint y: 253, distance: 8.1
click at [202, 253] on body "Toggle navigation Home Bank Account List Load By Website Group [OXPLAY] ZEUS138…" at bounding box center [157, 126] width 324 height 253
click at [202, 238] on div "code © 2012-2018 dwg | 2025/08/31 16:00:21" at bounding box center [157, 235] width 324 height 6
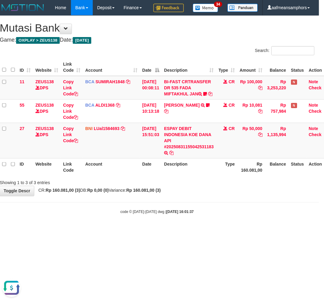
click at [236, 230] on html "Toggle navigation Home Bank Account List Load By Website Group [OXPLAY] ZEUS138…" at bounding box center [157, 115] width 324 height 230
click at [229, 230] on html "Toggle navigation Home Bank Account List Load By Website Group [OXPLAY] ZEUS138…" at bounding box center [157, 115] width 324 height 230
click at [233, 219] on body "Toggle navigation Home Bank Account List Load By Website Group [OXPLAY] ZEUS138…" at bounding box center [157, 115] width 324 height 230
click at [223, 224] on body "Toggle navigation Home Bank Account List Load By Website Group [OXPLAY] ZEUS138…" at bounding box center [157, 115] width 324 height 230
click at [226, 226] on body "Toggle navigation Home Bank Account List Load By Website Group [OXPLAY] ZEUS138…" at bounding box center [157, 115] width 324 height 230
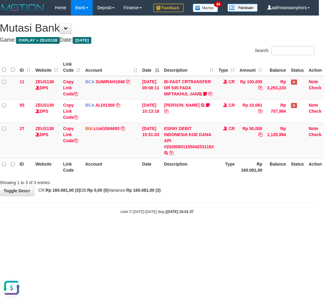
click at [226, 226] on body "Toggle navigation Home Bank Account List Load By Website Group [OXPLAY] ZEUS138…" at bounding box center [157, 115] width 324 height 230
click at [225, 227] on body "Toggle navigation Home Bank Account List Load By Website Group [OXPLAY] ZEUS138…" at bounding box center [157, 115] width 324 height 230
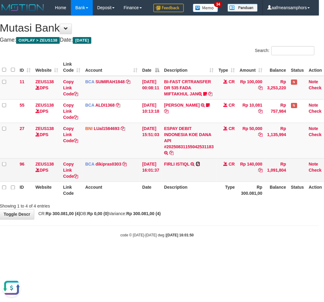
drag, startPoint x: 203, startPoint y: 184, endPoint x: 205, endPoint y: 187, distance: 3.9
click at [200, 166] on icon at bounding box center [198, 164] width 4 height 4
click at [176, 166] on link "FIRLI ISTIQL" at bounding box center [177, 164] width 26 height 5
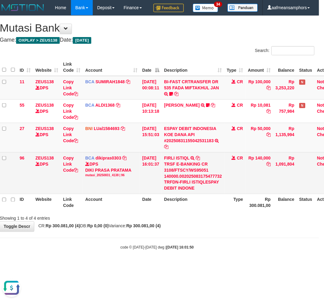
click at [172, 169] on td "FIRLI ISTIQL TRSF E-BANKING CR 3108/FTSCY/WS95051 140000.002025083175477732 TRF…" at bounding box center [193, 173] width 63 height 42
copy link "FIRLI"
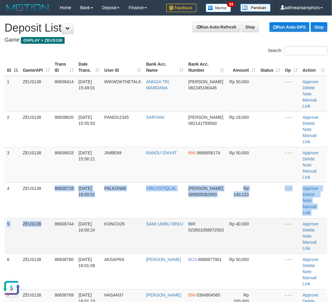
click at [52, 195] on tbody "1 ZEUS138 86838414 [DATE] 15:49:01 WIKWOKTHETALK ANGGA TRI [PERSON_NAME] 082245…" at bounding box center [166, 254] width 323 height 356
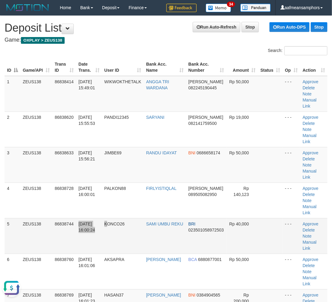
click at [108, 218] on tr "5 ZEUS138 86838744 31/08/2025 16:00:24 KONCO26 SAMI UMBU REKU BRI 0235010589725…" at bounding box center [166, 236] width 323 height 36
click at [108, 218] on td "KONCO26" at bounding box center [123, 236] width 42 height 36
click at [105, 218] on td "KONCO26" at bounding box center [123, 236] width 42 height 36
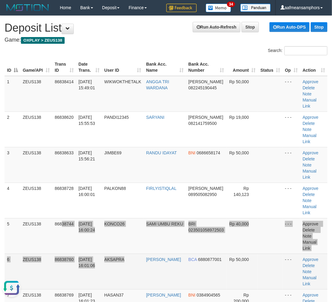
click at [126, 235] on tbody "1 ZEUS138 86838414 31/08/2025 15:49:01 WIKWOKTHETALK ANGGA TRI WARDANA DANA 082…" at bounding box center [166, 254] width 323 height 356
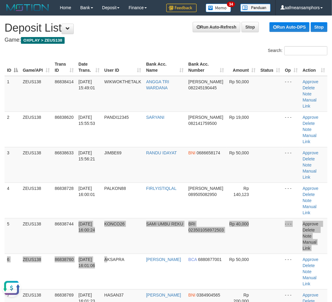
drag, startPoint x: 111, startPoint y: 224, endPoint x: 176, endPoint y: 27, distance: 208.2
click at [111, 223] on tbody "1 ZEUS138 86838414 31/08/2025 15:49:01 WIKWOKTHETALK ANGGA TRI WARDANA DANA 082…" at bounding box center [166, 254] width 323 height 356
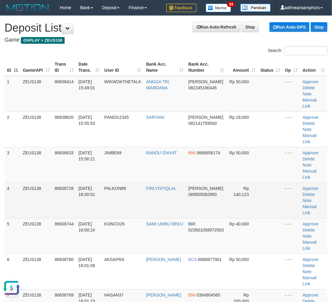
click at [116, 183] on td "PALKON88" at bounding box center [123, 201] width 42 height 36
copy span "PALKON88"
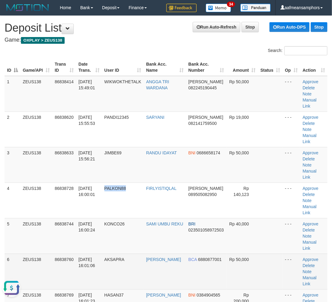
click at [123, 254] on tr "6 ZEUS138 86838760 31/08/2025 16:01:06 AKSAPRA YUDI PERMANA BCA 6880877001 Rp 5…" at bounding box center [166, 272] width 323 height 36
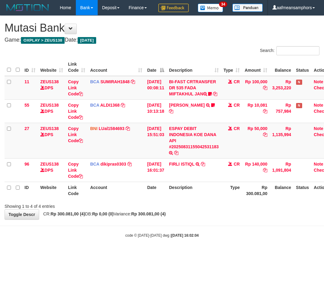
scroll to position [0, 5]
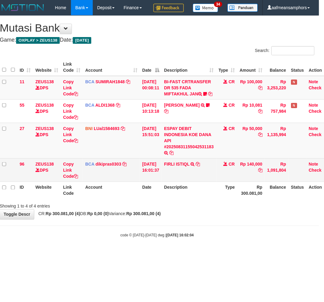
click at [187, 181] on td "FIRLI ISTIQL TRSF E-BANKING CR 3108/FTSCY/WS95051 140000.002025083175477732 TRF…" at bounding box center [189, 169] width 55 height 23
copy td "ISTIQL"
click at [200, 166] on icon at bounding box center [198, 164] width 4 height 4
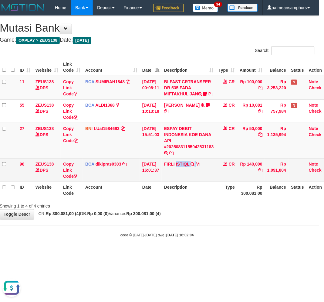
copy td "ISTIQL"
click at [189, 166] on link "FIRLI ISTIQL" at bounding box center [177, 164] width 26 height 5
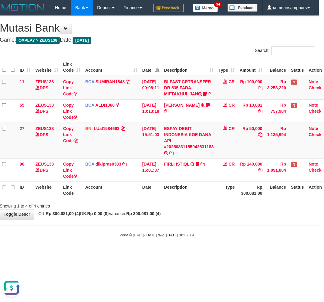
click at [197, 253] on body "Toggle navigation Home Bank Account List Load By Website Group [OXPLAY] ZEUS138…" at bounding box center [157, 126] width 324 height 253
click at [181, 253] on body "Toggle navigation Home Bank Account List Load By Website Group [OXPLAY] ZEUS138…" at bounding box center [157, 126] width 324 height 253
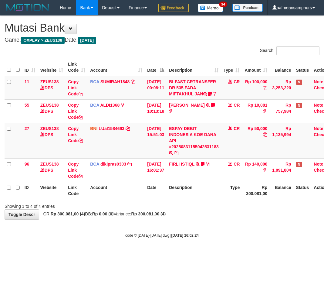
scroll to position [0, 5]
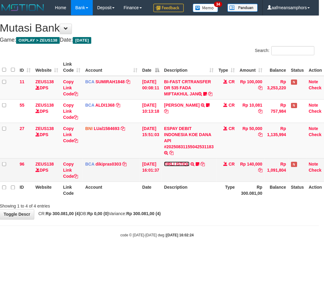
click at [176, 166] on link "FIRLI ISTIQL" at bounding box center [177, 164] width 26 height 5
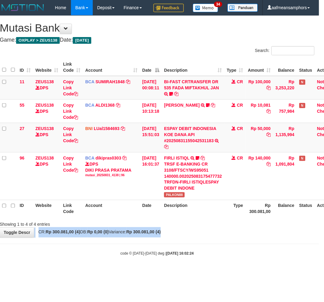
click at [204, 238] on div "**********" at bounding box center [157, 127] width 324 height 222
drag, startPoint x: 190, startPoint y: 239, endPoint x: 324, endPoint y: 225, distance: 134.7
click at [190, 228] on div "Showing 1 to 4 of 4 entries" at bounding box center [157, 223] width 324 height 9
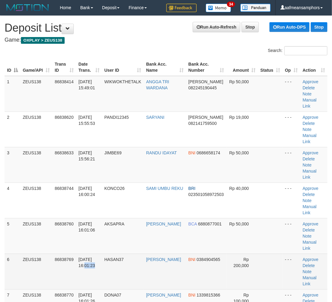
click at [102, 254] on td "31/08/2025 16:01:23" at bounding box center [89, 272] width 26 height 36
drag, startPoint x: 109, startPoint y: 223, endPoint x: 101, endPoint y: 225, distance: 8.8
click at [105, 254] on td "HASAN37" at bounding box center [123, 272] width 42 height 36
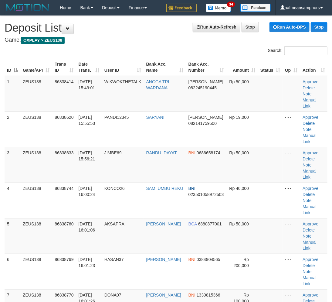
scroll to position [0, 2]
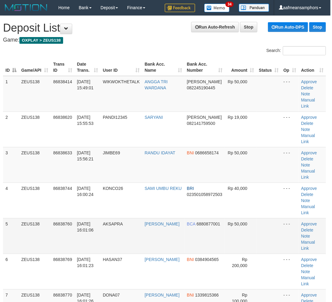
click at [121, 221] on td "AKSAPRA" at bounding box center [122, 236] width 42 height 36
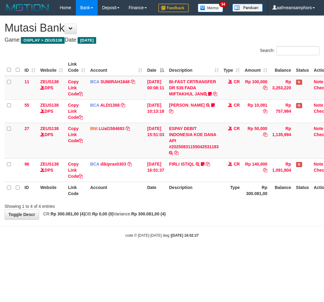
scroll to position [0, 5]
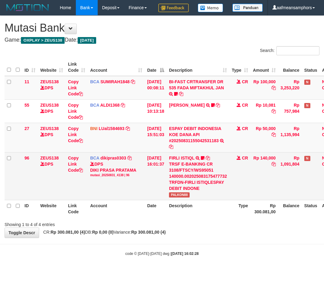
scroll to position [0, 5]
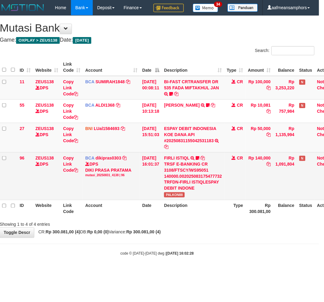
click at [180, 197] on span "PALKON88" at bounding box center [174, 194] width 21 height 5
copy span "PALKON88"
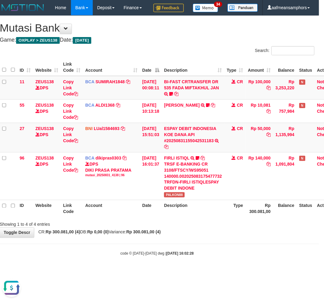
click at [260, 272] on body "Toggle navigation Home Bank Account List Load By Website Group [OXPLAY] ZEUS138…" at bounding box center [157, 136] width 324 height 272
click at [249, 256] on div "code © 2012-2018 dwg | 2025/08/31 16:02:28" at bounding box center [157, 253] width 324 height 6
drag, startPoint x: 248, startPoint y: 269, endPoint x: 252, endPoint y: 268, distance: 3.8
click at [247, 256] on div "code © 2012-2018 dwg | 2025/08/31 16:02:28" at bounding box center [157, 253] width 324 height 6
click at [236, 244] on hr at bounding box center [157, 244] width 324 height 0
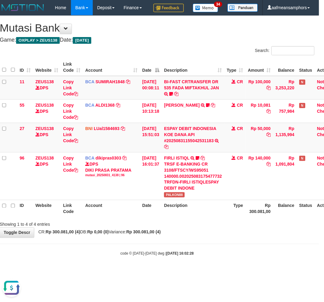
click at [217, 254] on body "Toggle navigation Home Bank Account List Load By Website Group [OXPLAY] ZEUS138…" at bounding box center [157, 136] width 324 height 272
click at [214, 253] on body "Toggle navigation Home Bank Account List Load By Website Group [OXPLAY] ZEUS138…" at bounding box center [157, 136] width 324 height 272
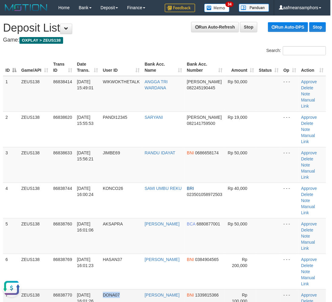
click at [141, 289] on td "DONA07" at bounding box center [122, 307] width 42 height 36
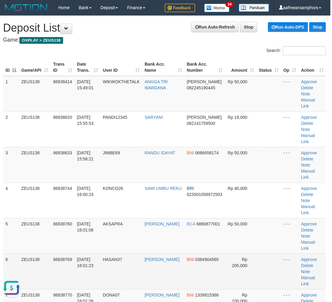
click at [112, 254] on td "HASAN37" at bounding box center [122, 272] width 42 height 36
click at [89, 254] on td "[DATE] 16:01:23" at bounding box center [88, 272] width 26 height 36
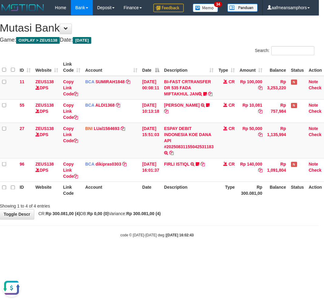
click at [228, 219] on div "**********" at bounding box center [157, 118] width 324 height 204
drag, startPoint x: 227, startPoint y: 239, endPoint x: 262, endPoint y: 233, distance: 36.1
click at [227, 219] on div "**********" at bounding box center [157, 118] width 324 height 204
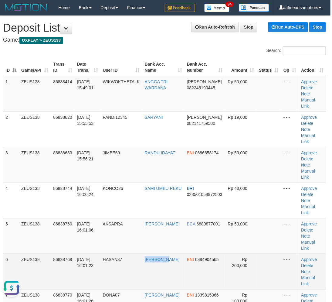
click at [169, 254] on tr "6 ZEUS138 86838769 [DATE] 16:01:23 HASAN37 [PERSON_NAME] BNI 0384904565 Rp 200,…" at bounding box center [164, 272] width 323 height 36
click at [168, 254] on td "HASAN IDRIS" at bounding box center [163, 272] width 42 height 36
click at [54, 257] on span "86838769" at bounding box center [62, 259] width 19 height 5
click at [55, 257] on span "86838769" at bounding box center [62, 259] width 19 height 5
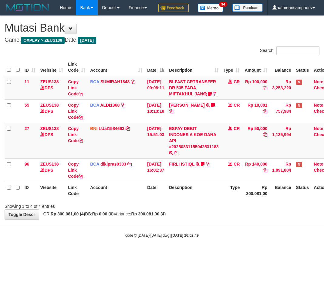
scroll to position [0, 5]
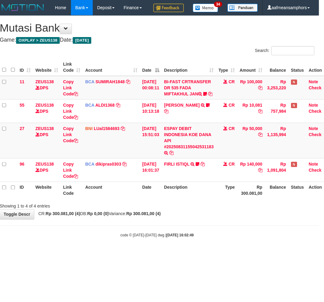
drag, startPoint x: 139, startPoint y: 234, endPoint x: 142, endPoint y: 233, distance: 3.6
click at [139, 216] on span "CR: Rp 300.081,00 (4) DB: Rp 0,00 (0) Variance: Rp 300.081,00 (4)" at bounding box center [99, 213] width 126 height 5
drag, startPoint x: 131, startPoint y: 231, endPoint x: 157, endPoint y: 225, distance: 26.7
click at [140, 219] on div "**********" at bounding box center [157, 118] width 324 height 204
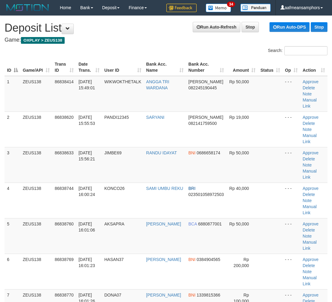
scroll to position [0, 2]
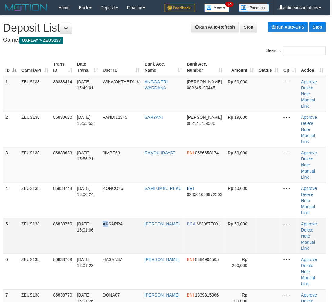
click at [113, 221] on td "AKSAPRA" at bounding box center [122, 236] width 42 height 36
click at [114, 221] on td "AKSAPRA" at bounding box center [122, 236] width 42 height 36
click at [132, 218] on td "AKSAPRA" at bounding box center [122, 236] width 42 height 36
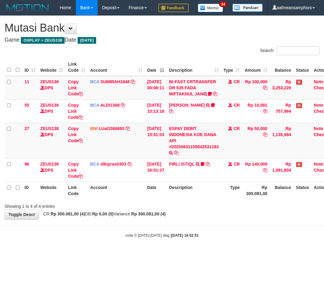
scroll to position [0, 5]
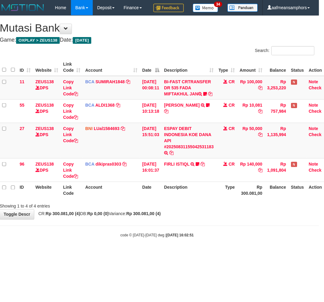
click at [180, 219] on div "**********" at bounding box center [157, 118] width 324 height 204
click at [210, 253] on html "Toggle navigation Home Bank Account List Load By Website Group [OXPLAY] ZEUS138…" at bounding box center [157, 126] width 324 height 253
click at [207, 253] on html "Toggle navigation Home Bank Account List Load By Website Group [OXPLAY] ZEUS138…" at bounding box center [157, 126] width 324 height 253
click at [210, 253] on html "Toggle navigation Home Bank Account List Load By Website Group [OXPLAY] ZEUS138…" at bounding box center [157, 126] width 324 height 253
click at [209, 253] on html "Toggle navigation Home Bank Account List Load By Website Group [OXPLAY] ZEUS138…" at bounding box center [157, 126] width 324 height 253
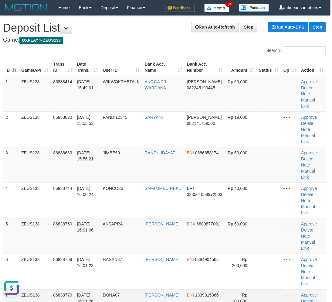
click at [118, 289] on td "DONA07" at bounding box center [122, 307] width 42 height 36
drag, startPoint x: 118, startPoint y: 255, endPoint x: 42, endPoint y: 262, distance: 76.5
click at [115, 293] on span "DONA07" at bounding box center [111, 295] width 17 height 5
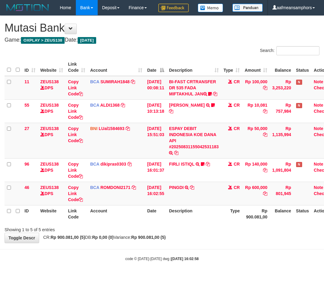
scroll to position [0, 5]
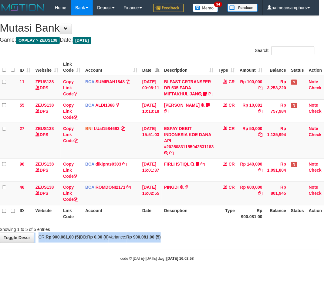
drag, startPoint x: 193, startPoint y: 253, endPoint x: 189, endPoint y: 255, distance: 4.5
click at [190, 243] on div "**********" at bounding box center [157, 129] width 324 height 227
click at [192, 233] on div "Showing 1 to 5 of 5 entries" at bounding box center [157, 228] width 324 height 9
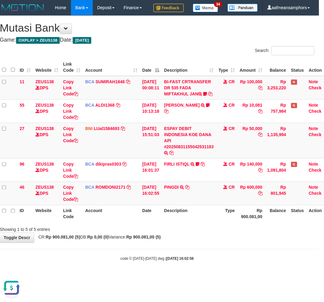
scroll to position [0, 0]
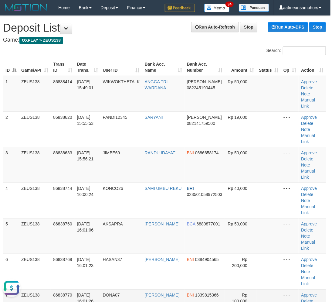
click at [94, 289] on td "31/08/2025 16:01:26" at bounding box center [88, 307] width 26 height 36
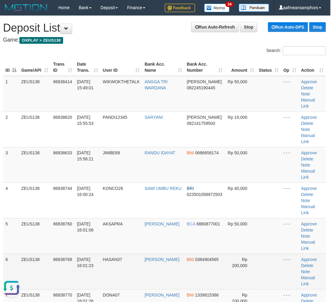
drag, startPoint x: 148, startPoint y: 234, endPoint x: 140, endPoint y: 233, distance: 8.3
click at [148, 254] on tr "6 ZEUS138 86838769 31/08/2025 16:01:23 HASAN37 HASAN IDRIS BNI 0384904565 Rp 20…" at bounding box center [164, 272] width 323 height 36
drag, startPoint x: 125, startPoint y: 236, endPoint x: 194, endPoint y: 226, distance: 70.3
click at [125, 254] on td "HASAN37" at bounding box center [122, 272] width 42 height 36
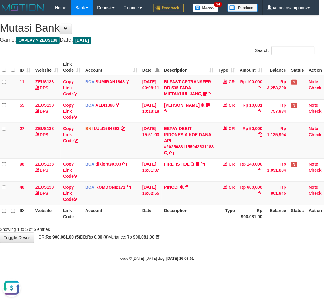
drag, startPoint x: 232, startPoint y: 235, endPoint x: 228, endPoint y: 237, distance: 3.7
click at [228, 222] on th "Type" at bounding box center [227, 213] width 21 height 17
click at [223, 222] on th "Type" at bounding box center [227, 213] width 21 height 17
click at [222, 222] on th "Type" at bounding box center [227, 213] width 21 height 17
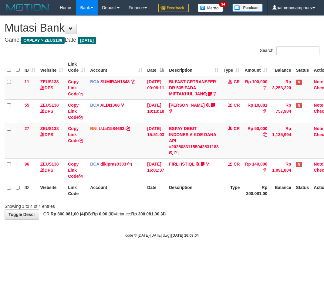
scroll to position [0, 5]
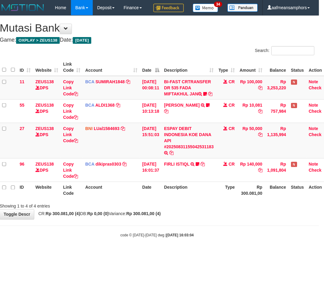
click at [220, 219] on div "**********" at bounding box center [157, 118] width 324 height 204
drag, startPoint x: 214, startPoint y: 227, endPoint x: 210, endPoint y: 228, distance: 3.8
click at [210, 209] on div "Showing 1 to 4 of 4 entries" at bounding box center [157, 205] width 324 height 9
click at [209, 209] on div "Showing 1 to 4 of 4 entries" at bounding box center [157, 205] width 324 height 9
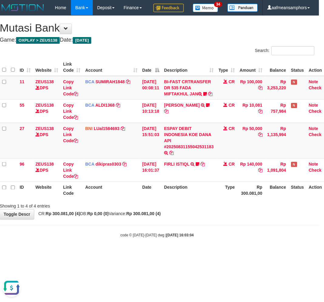
click at [208, 209] on div "Showing 1 to 4 of 4 entries" at bounding box center [157, 205] width 324 height 9
click at [205, 209] on div "Showing 1 to 4 of 4 entries" at bounding box center [157, 205] width 324 height 9
click at [204, 209] on div "Showing 1 to 4 of 4 entries" at bounding box center [157, 205] width 324 height 9
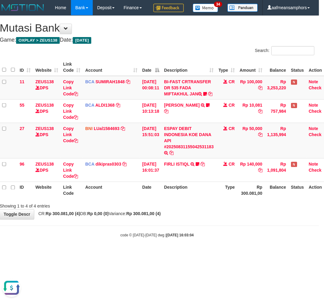
click at [204, 209] on div "Showing 1 to 4 of 4 entries" at bounding box center [157, 205] width 324 height 9
click at [195, 209] on div "Showing 1 to 4 of 4 entries" at bounding box center [157, 205] width 324 height 9
click at [251, 219] on div "**********" at bounding box center [157, 118] width 324 height 204
click at [241, 219] on div "**********" at bounding box center [157, 118] width 324 height 204
drag, startPoint x: 237, startPoint y: 233, endPoint x: 323, endPoint y: 246, distance: 87.0
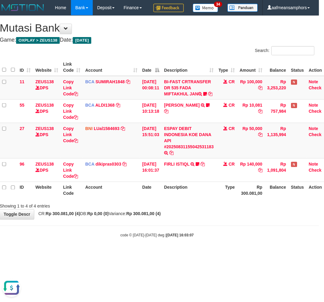
click at [237, 219] on div "**********" at bounding box center [157, 118] width 324 height 204
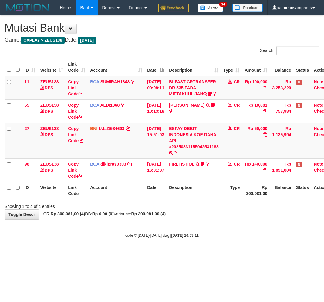
scroll to position [0, 5]
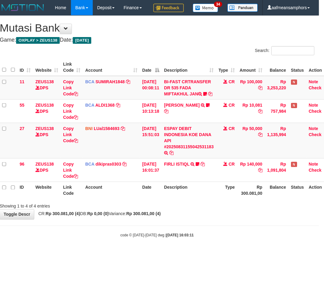
click at [183, 253] on body "Toggle navigation Home Bank Account List Load By Website Group [OXPLAY] ZEUS138…" at bounding box center [157, 126] width 324 height 253
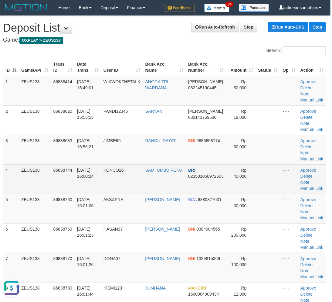
click at [96, 190] on td "[DATE] 16:00:24" at bounding box center [88, 178] width 26 height 29
click at [94, 187] on td "[DATE] 16:00:24" at bounding box center [88, 178] width 26 height 29
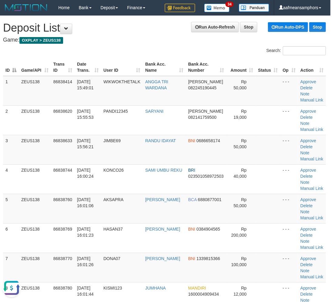
scroll to position [225, 2]
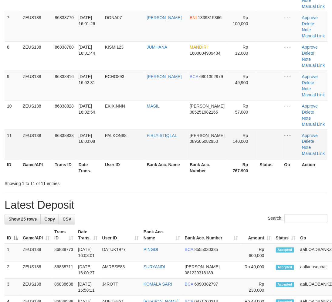
scroll to position [219, 2]
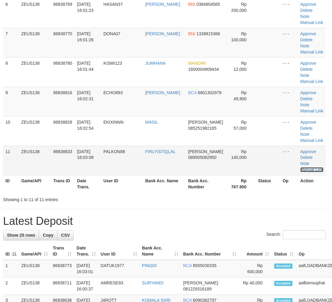
click at [309, 170] on link "Manual Link" at bounding box center [312, 169] width 23 height 5
click at [301, 167] on link "Manual Link" at bounding box center [312, 169] width 23 height 5
drag, startPoint x: 308, startPoint y: 170, endPoint x: 168, endPoint y: 151, distance: 141.3
click at [308, 170] on link "Manual Link" at bounding box center [312, 169] width 23 height 5
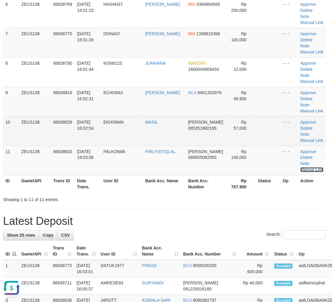
click at [301, 167] on link "Manual Link" at bounding box center [312, 169] width 23 height 5
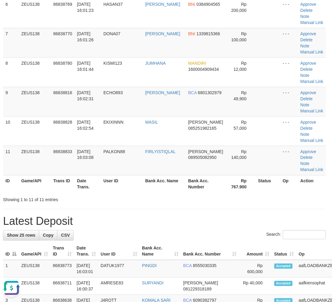
drag, startPoint x: 231, startPoint y: 225, endPoint x: 235, endPoint y: 225, distance: 3.7
click at [235, 225] on h1 "Latest Deposit" at bounding box center [164, 221] width 323 height 12
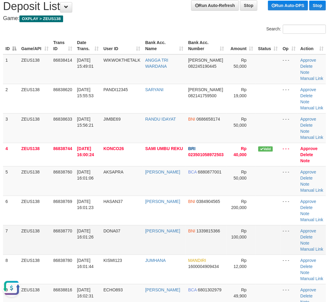
click at [97, 236] on td "31/08/2025 16:01:26" at bounding box center [88, 239] width 26 height 29
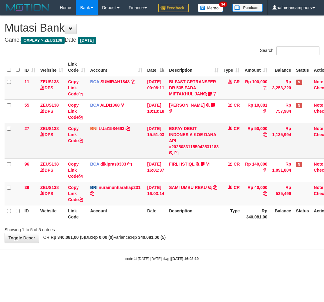
scroll to position [0, 5]
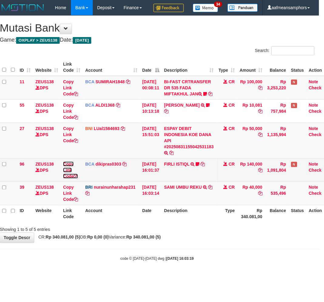
click at [67, 179] on link "Copy Link Code" at bounding box center [70, 170] width 15 height 17
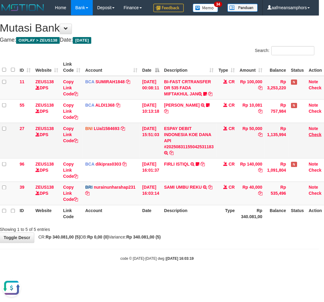
scroll to position [0, 0]
click at [157, 268] on body "Toggle navigation Home Bank Account List Load By Website Group [OXPLAY] ZEUS138…" at bounding box center [157, 138] width 324 height 277
click at [217, 205] on td "SAMI UMBU REKU TRANSFER NBMB SAMI UMBU REKU TO NURAINUN HARAHAP" at bounding box center [189, 193] width 55 height 23
click at [213, 190] on icon at bounding box center [210, 187] width 4 height 4
click at [224, 233] on div "Search: ID Website Link Code Account Date Description Type Amount Balance Statu…" at bounding box center [157, 139] width 315 height 187
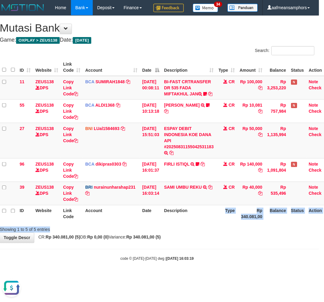
click at [223, 222] on th "Type" at bounding box center [227, 213] width 21 height 17
click at [224, 222] on th "Type" at bounding box center [227, 213] width 21 height 17
click at [225, 222] on th "Type" at bounding box center [227, 213] width 21 height 17
click at [150, 233] on div "Showing 1 to 5 of 5 entries" at bounding box center [157, 228] width 324 height 9
click at [162, 222] on th "Date" at bounding box center [151, 213] width 22 height 17
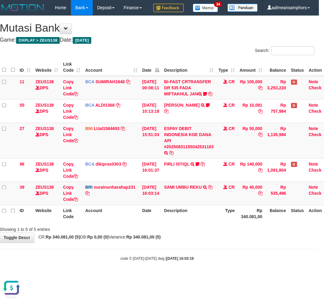
click at [162, 222] on th "Date" at bounding box center [151, 213] width 22 height 17
drag, startPoint x: 166, startPoint y: 242, endPoint x: 173, endPoint y: 239, distance: 7.4
click at [166, 222] on tr "ID Website Link Code Account Date Description Type Rp 340.081,00 Balance Status…" at bounding box center [166, 213] width 332 height 17
click at [197, 233] on div "Showing 1 to 5 of 5 entries" at bounding box center [157, 228] width 324 height 9
click at [195, 233] on div "Showing 1 to 5 of 5 entries" at bounding box center [157, 228] width 324 height 9
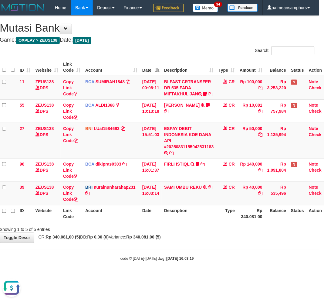
click at [195, 233] on div "Showing 1 to 5 of 5 entries" at bounding box center [157, 228] width 324 height 9
click at [197, 233] on div "Showing 1 to 5 of 5 entries" at bounding box center [157, 228] width 324 height 9
drag, startPoint x: 206, startPoint y: 259, endPoint x: 176, endPoint y: 265, distance: 30.7
click at [176, 265] on body "Toggle navigation Home Bank Account List Load By Website Group [OXPLAY] ZEUS138…" at bounding box center [157, 138] width 324 height 277
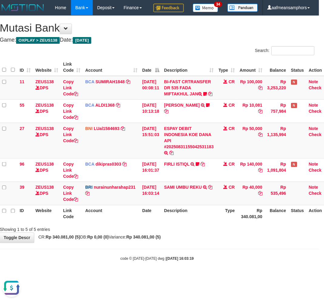
click at [178, 243] on div "**********" at bounding box center [157, 129] width 324 height 227
click at [177, 243] on div "**********" at bounding box center [157, 129] width 324 height 227
drag, startPoint x: 167, startPoint y: 258, endPoint x: 199, endPoint y: 252, distance: 32.6
click at [161, 240] on strong "Rp 340.081,00 (5)" at bounding box center [144, 237] width 35 height 5
drag, startPoint x: 234, startPoint y: 259, endPoint x: 224, endPoint y: 256, distance: 10.0
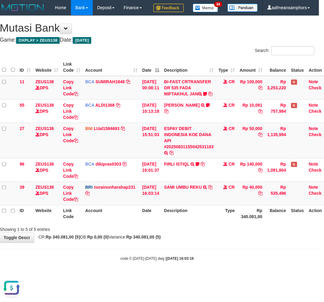
click at [235, 243] on div "**********" at bounding box center [157, 129] width 324 height 227
click at [216, 243] on div "**********" at bounding box center [157, 129] width 324 height 227
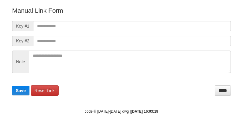
scroll to position [67, 0]
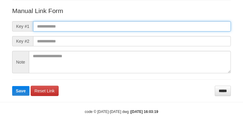
click at [170, 30] on input "text" at bounding box center [132, 26] width 198 height 10
paste input "**********"
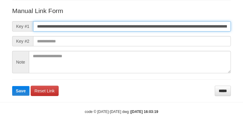
scroll to position [0, 351]
type input "**********"
click at [12, 86] on button "Save" at bounding box center [20, 91] width 17 height 10
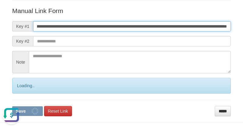
scroll to position [0, 0]
click at [12, 107] on button "Save" at bounding box center [27, 112] width 31 height 10
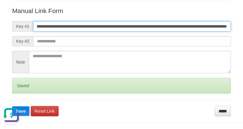
click at [12, 107] on button "Save" at bounding box center [20, 112] width 17 height 10
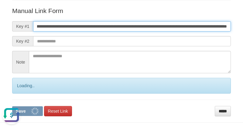
click at [12, 107] on button "Save" at bounding box center [27, 112] width 31 height 10
